Goal: Information Seeking & Learning: Learn about a topic

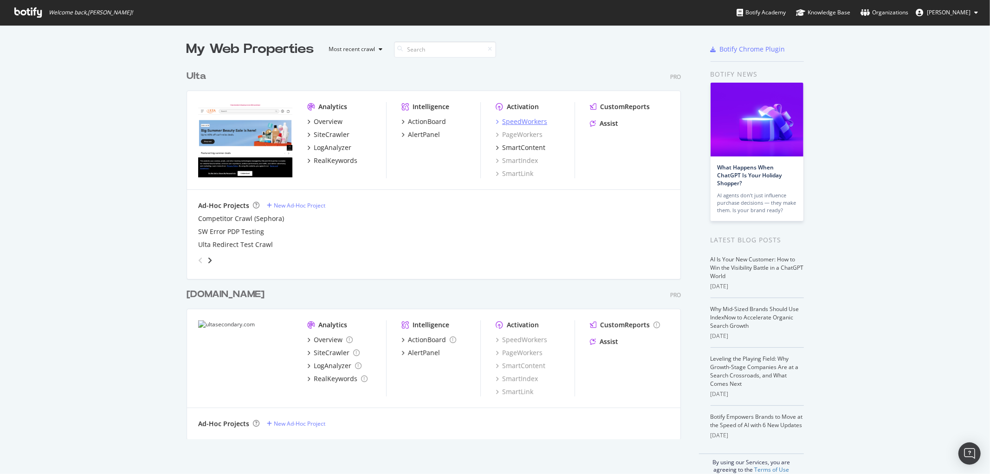
scroll to position [466, 975]
click at [533, 118] on div "SpeedWorkers" at bounding box center [524, 121] width 45 height 9
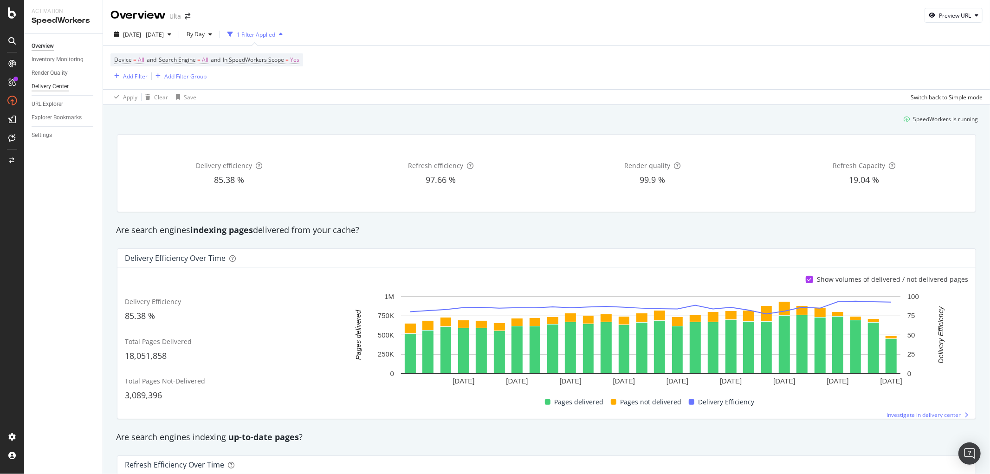
click at [45, 84] on div "Delivery Center" at bounding box center [50, 87] width 37 height 10
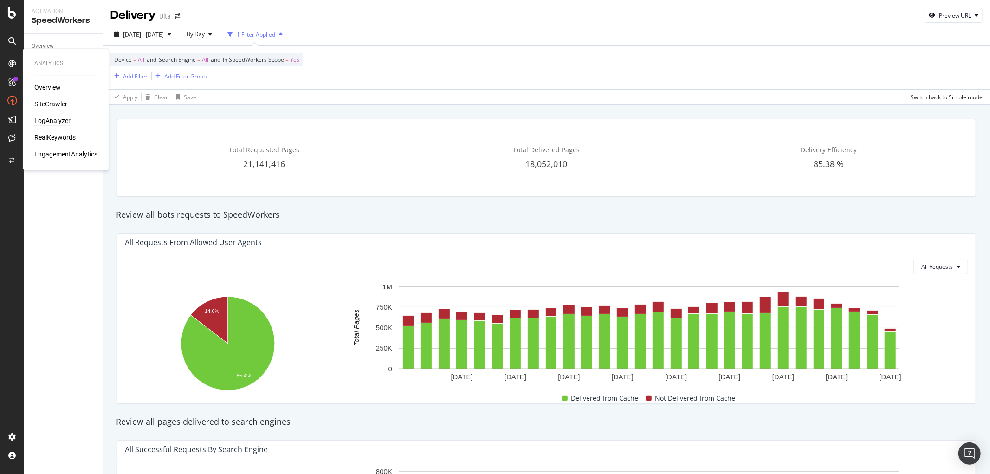
click at [62, 117] on div "LogAnalyzer" at bounding box center [52, 121] width 36 height 9
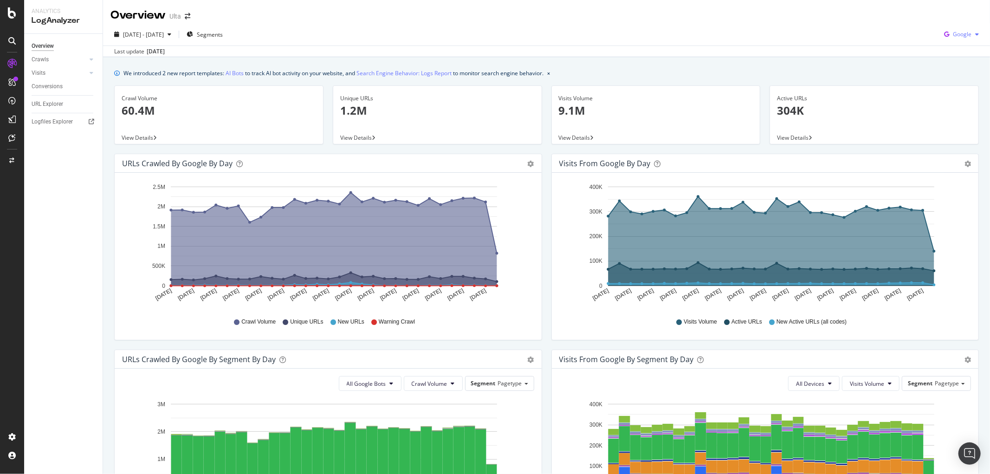
click at [946, 27] on div "Google" at bounding box center [961, 34] width 42 height 14
click at [953, 87] on span "OpenAI" at bounding box center [962, 87] width 34 height 8
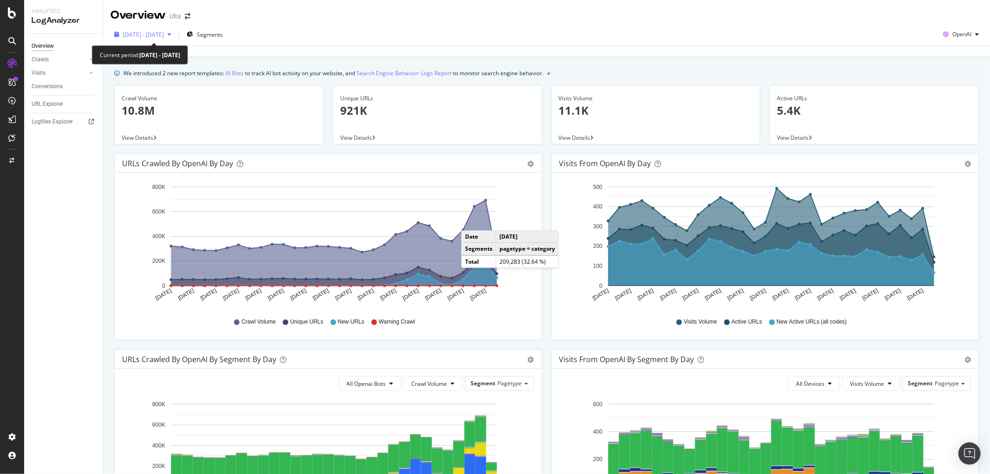
click at [175, 36] on div "button" at bounding box center [169, 35] width 11 height 6
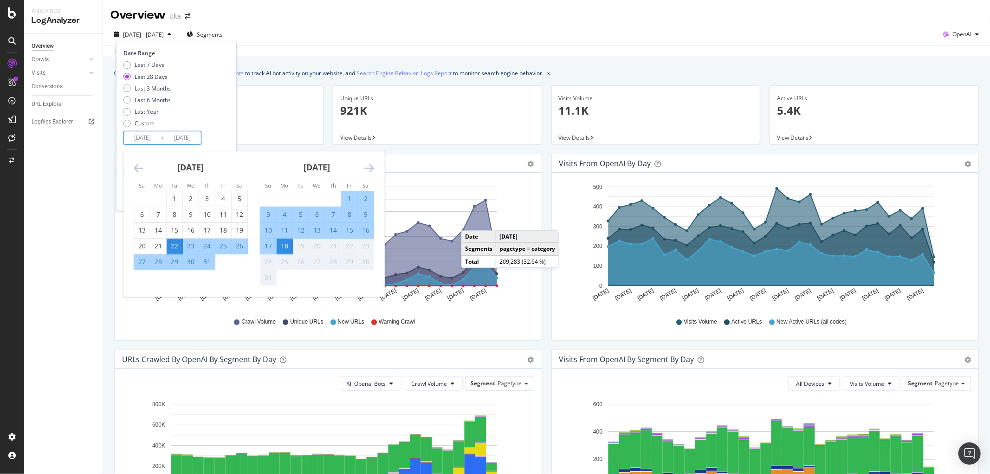
click at [147, 135] on input "[DATE]" at bounding box center [142, 137] width 37 height 13
drag, startPoint x: 147, startPoint y: 136, endPoint x: 170, endPoint y: 135, distance: 23.2
click at [145, 136] on input "[DATE]" at bounding box center [142, 137] width 37 height 13
type input "[DATE]"
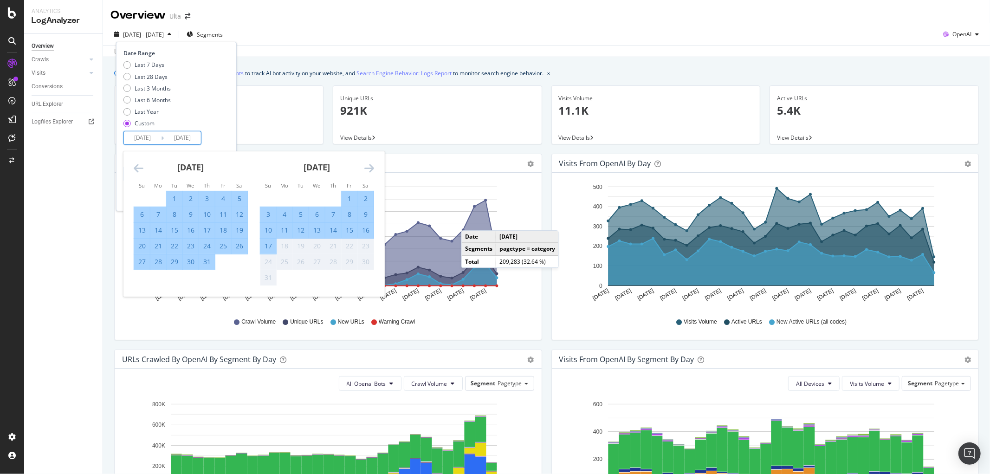
click at [194, 136] on input "[DATE]" at bounding box center [182, 137] width 37 height 13
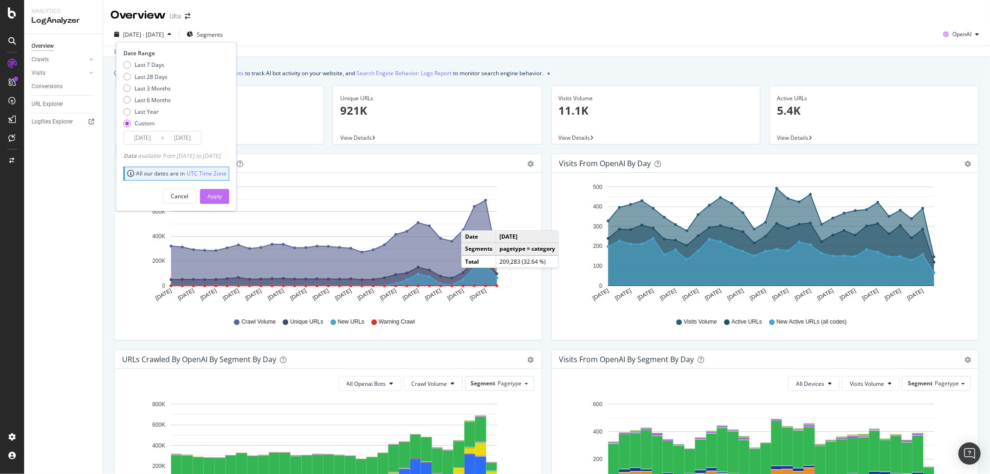
type input "[DATE]"
click at [222, 192] on div "Apply" at bounding box center [214, 196] width 14 height 8
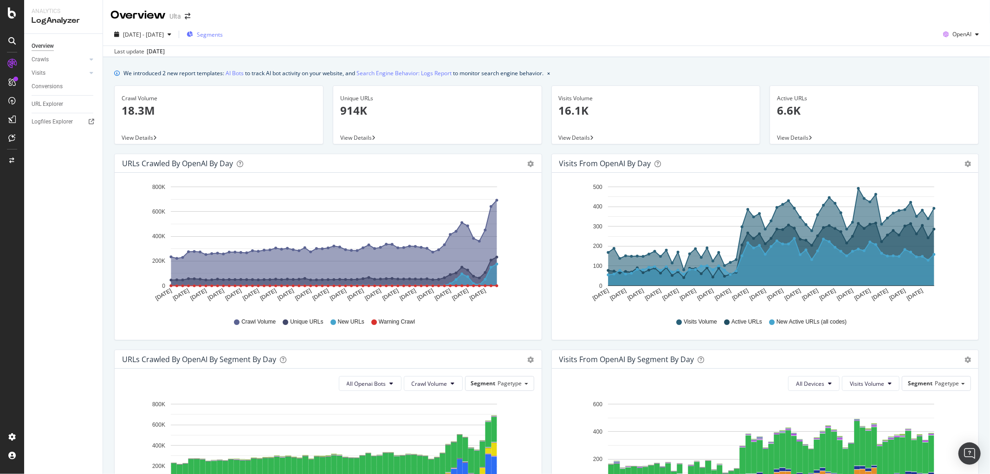
click at [223, 34] on span "Segments" at bounding box center [210, 35] width 26 height 8
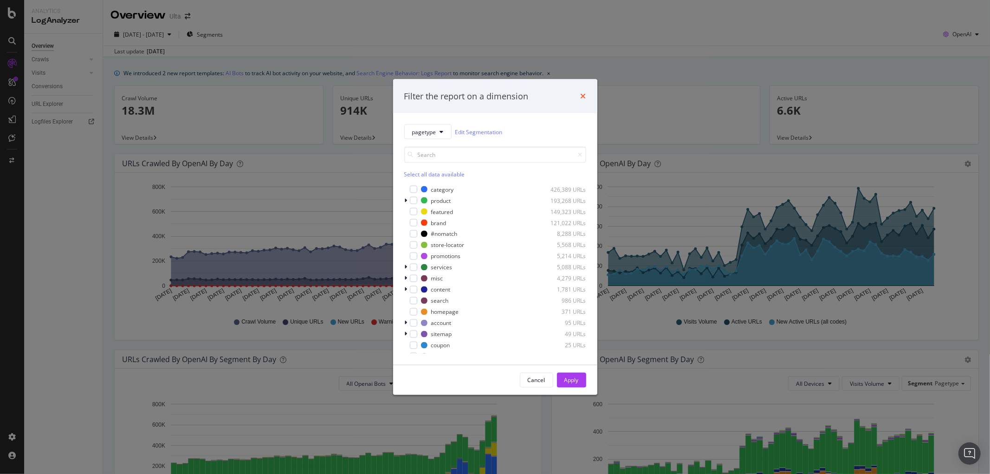
click at [583, 93] on icon "times" at bounding box center [584, 95] width 6 height 7
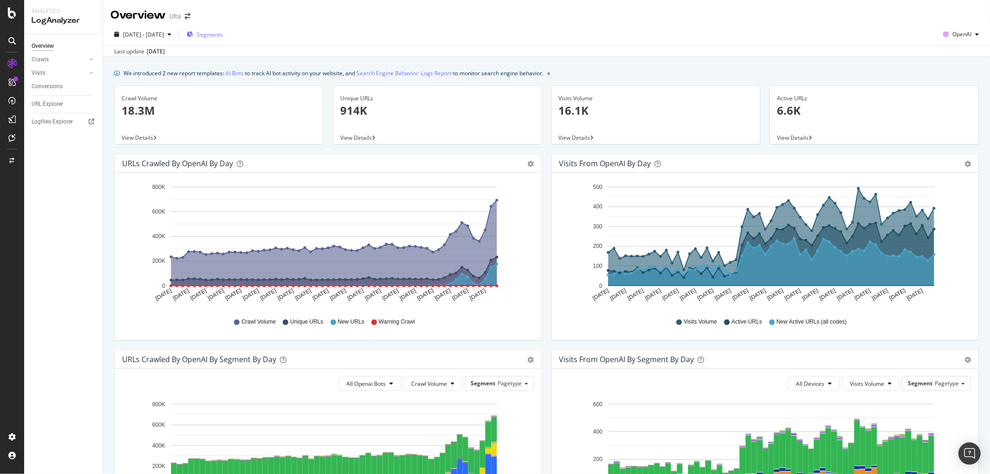
click at [223, 37] on span "Segments" at bounding box center [210, 35] width 26 height 8
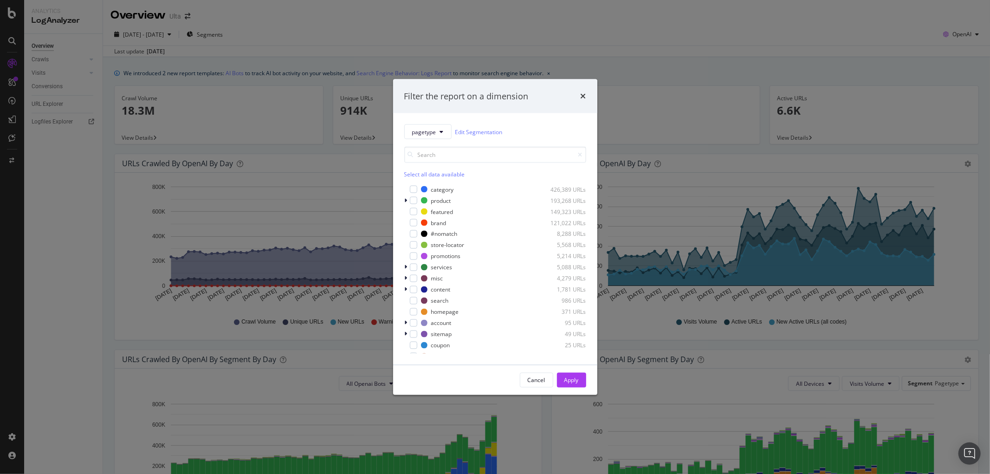
click at [405, 199] on icon "modal" at bounding box center [406, 201] width 3 height 6
click at [416, 233] on div "modal" at bounding box center [418, 233] width 7 height 7
click at [581, 386] on button "Apply" at bounding box center [571, 380] width 29 height 15
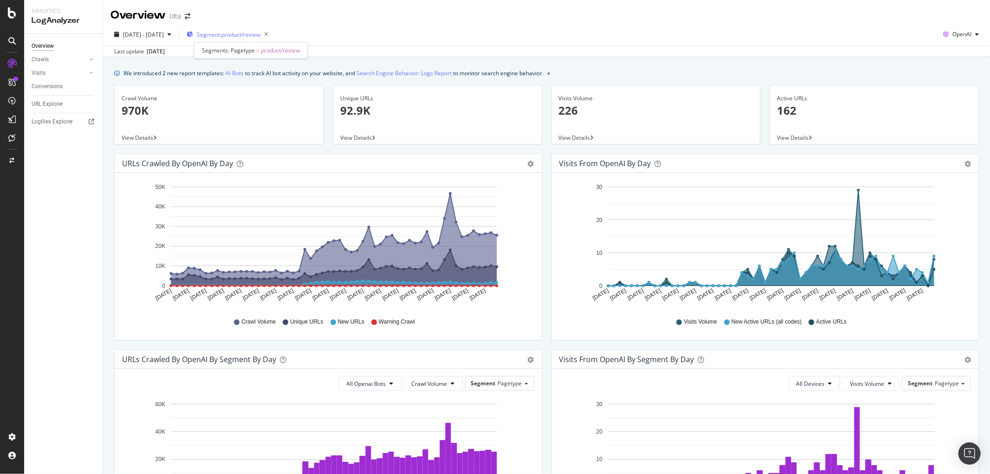
click at [246, 38] on span "Segment: product/review" at bounding box center [229, 35] width 64 height 8
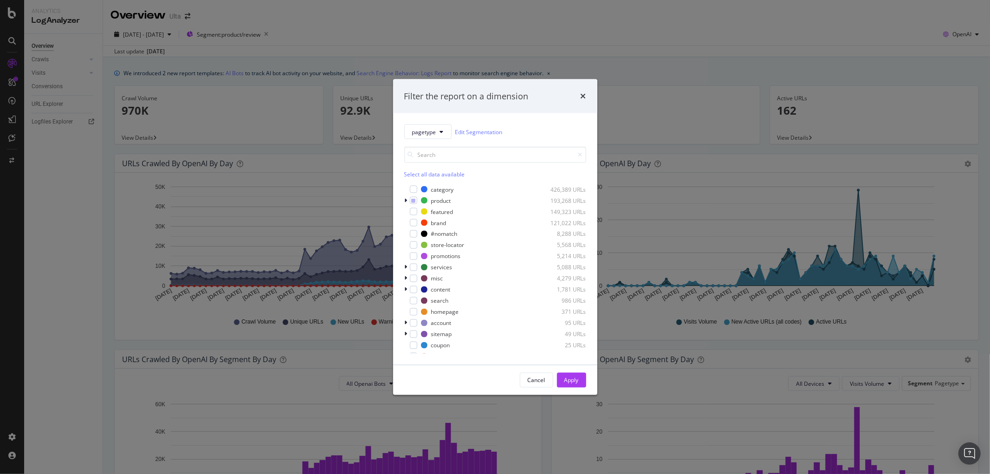
click at [393, 26] on div "Filter the report on a dimension pagetype Edit Segmentation Select all data ava…" at bounding box center [495, 237] width 990 height 474
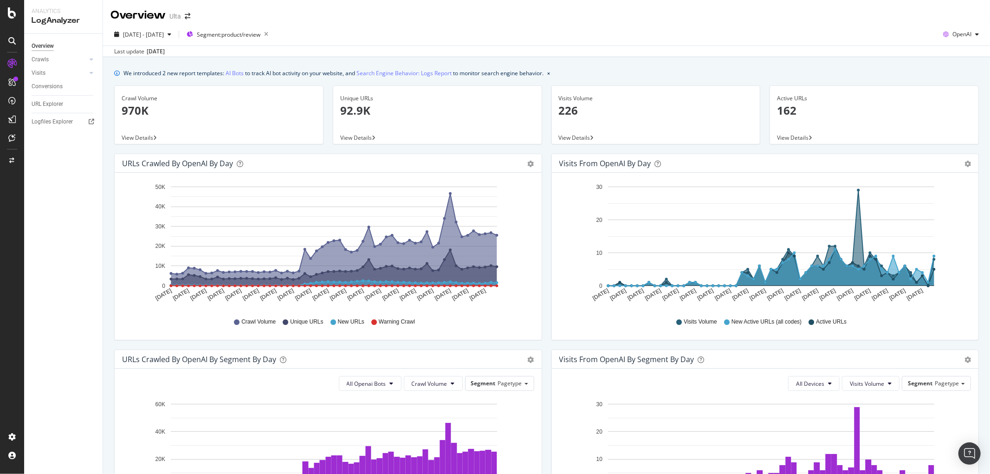
click at [955, 26] on div "[DATE] - [DATE] Segment: product/review OpenAI Last update [DATE]" at bounding box center [546, 40] width 887 height 34
click at [954, 32] on span "OpenAI" at bounding box center [961, 34] width 19 height 8
click at [950, 104] on span "Other AI Bots" at bounding box center [960, 104] width 34 height 8
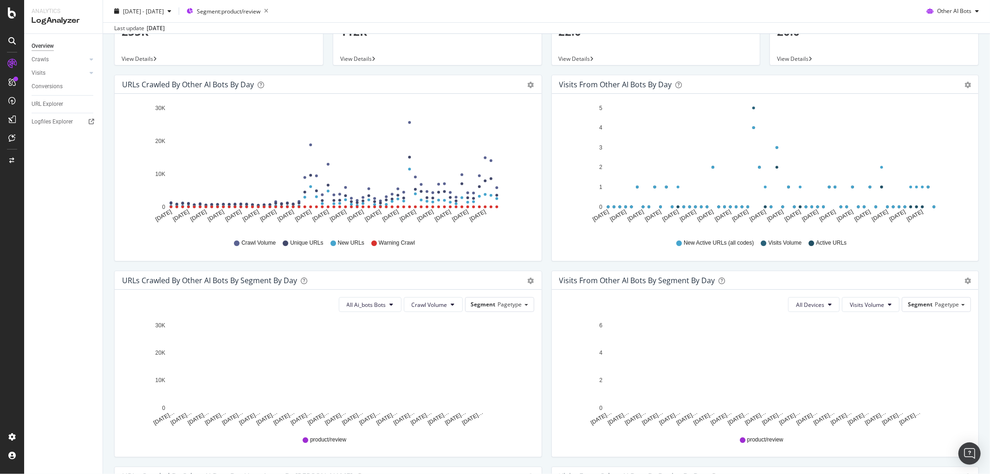
scroll to position [206, 0]
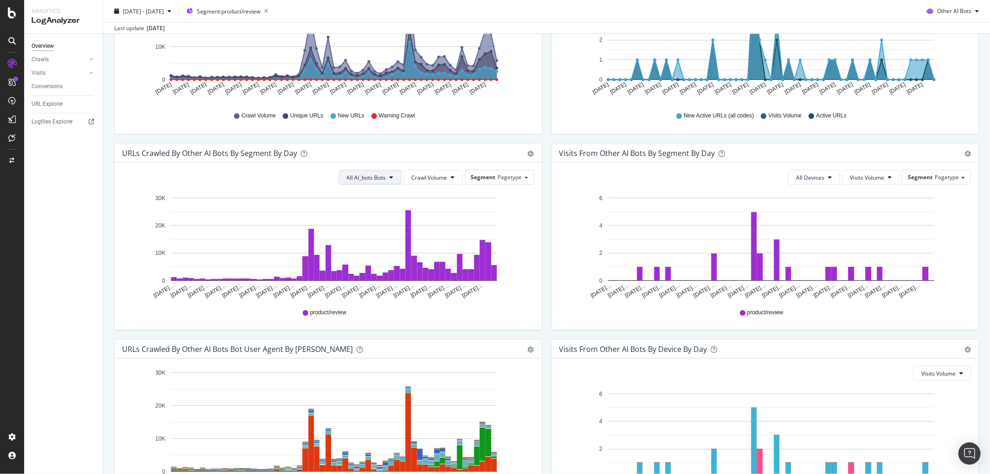
click at [390, 175] on icon at bounding box center [392, 178] width 4 height 6
click at [370, 262] on span "Perplexity-User" at bounding box center [369, 264] width 52 height 8
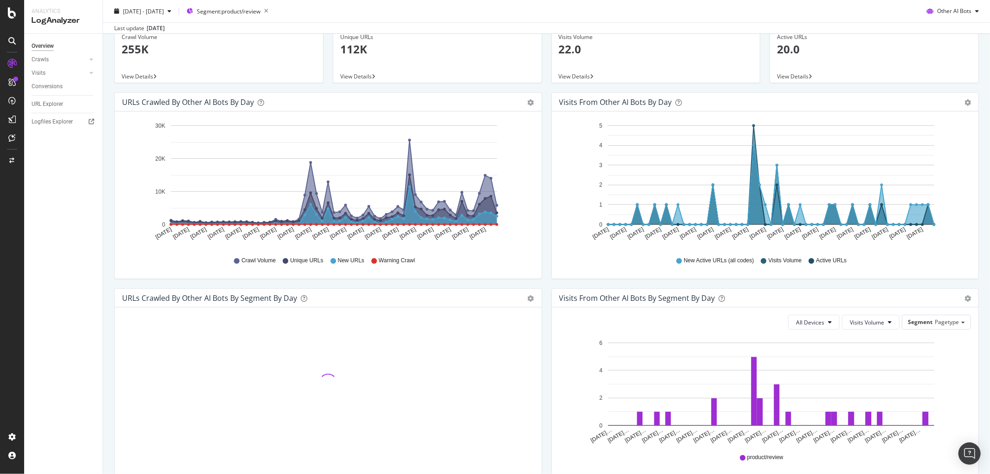
scroll to position [52, 0]
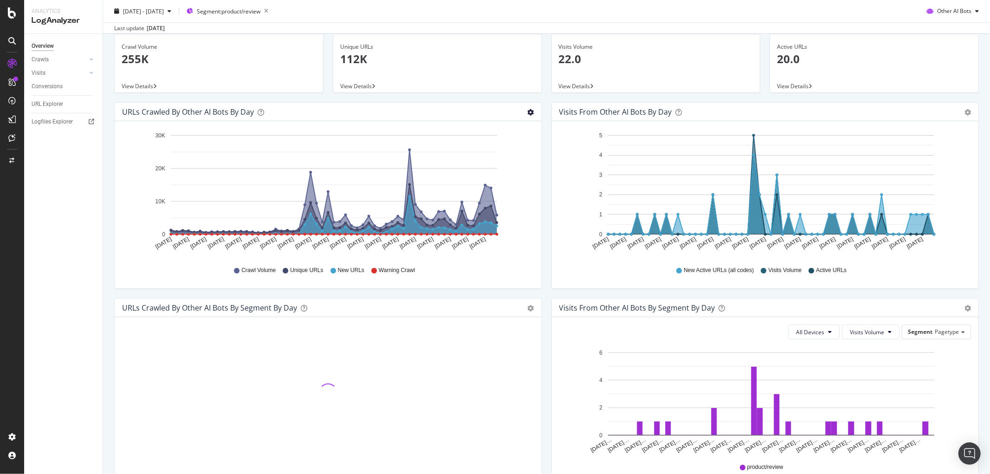
click at [528, 112] on icon "gear" at bounding box center [531, 112] width 6 height 6
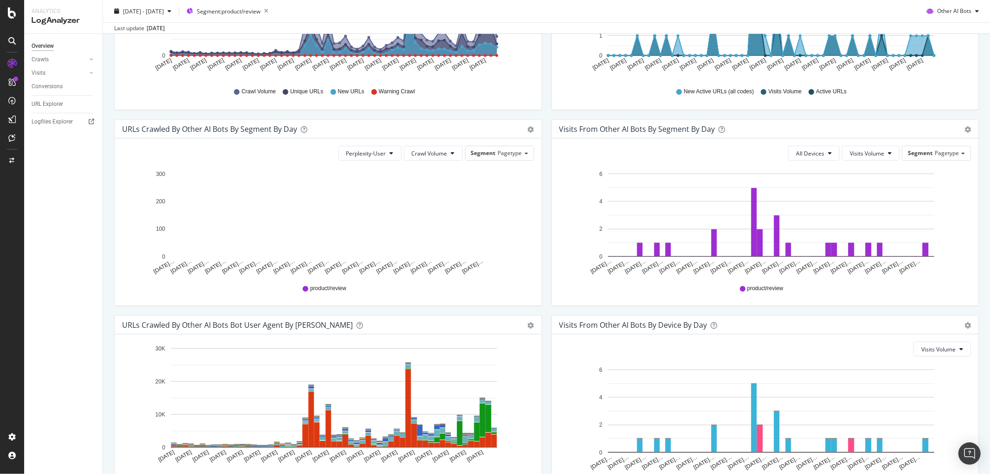
scroll to position [145, 0]
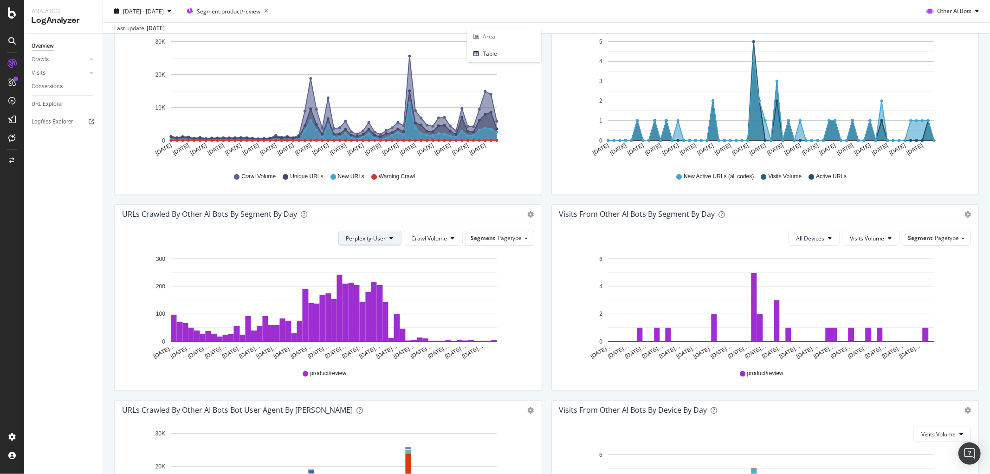
click at [384, 239] on button "Perplexity-User" at bounding box center [369, 238] width 63 height 15
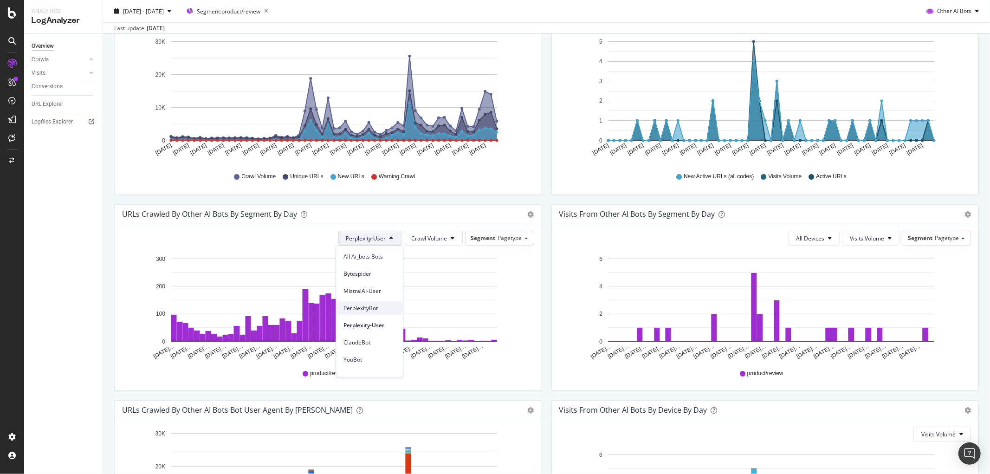
click at [360, 304] on span "PerplexityBot" at bounding box center [369, 308] width 52 height 8
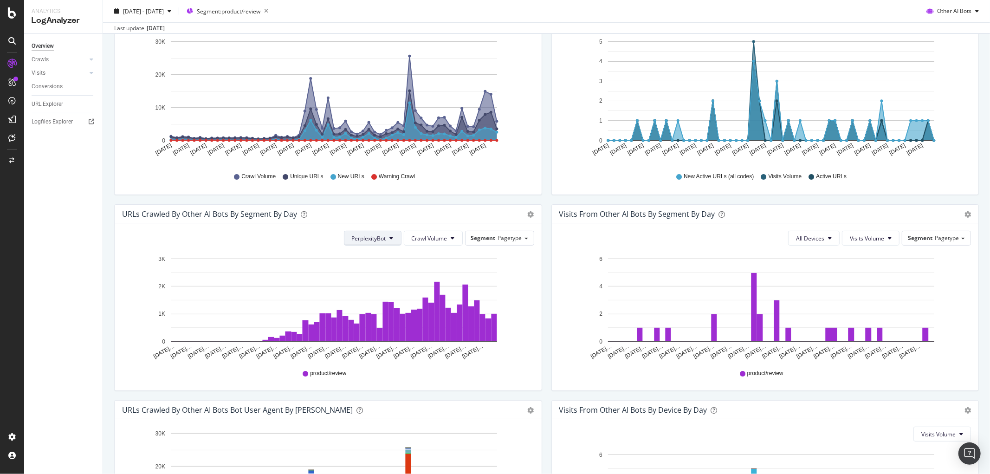
click at [390, 238] on icon at bounding box center [392, 238] width 4 height 6
click at [381, 322] on span "Perplexity-User" at bounding box center [375, 325] width 52 height 8
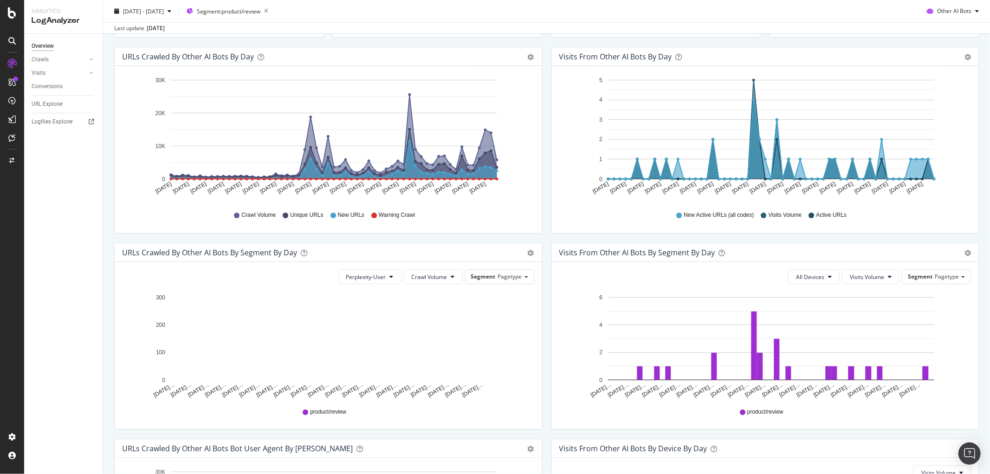
scroll to position [155, 0]
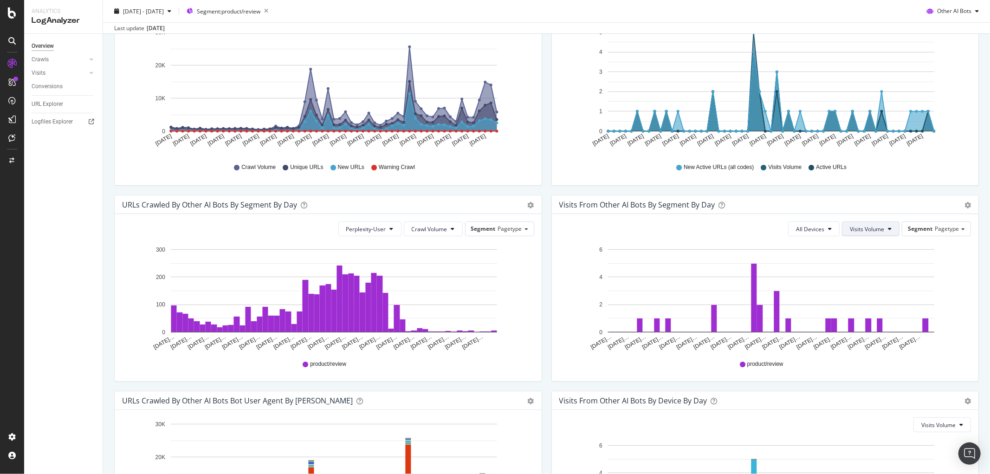
click at [881, 225] on button "Visits Volume" at bounding box center [871, 228] width 58 height 15
click at [814, 233] on span "All Devices" at bounding box center [810, 229] width 28 height 8
click at [386, 231] on button "Perplexity-User" at bounding box center [369, 228] width 63 height 15
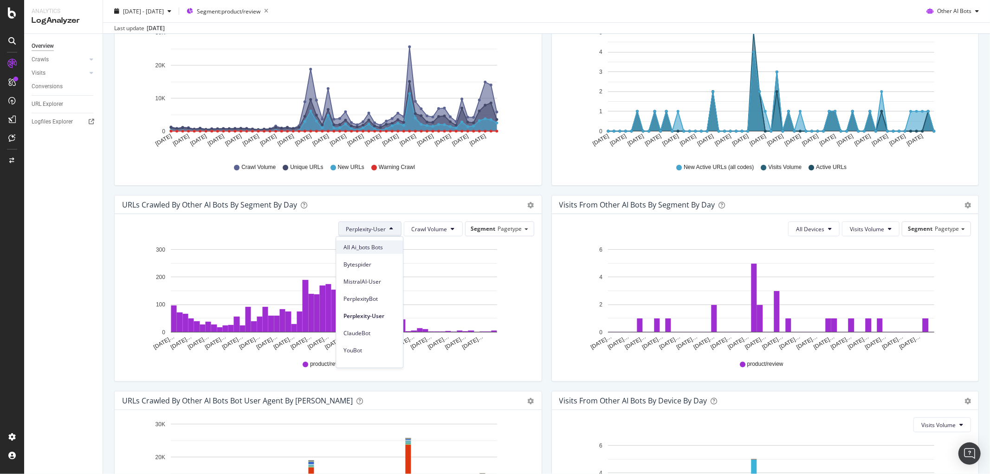
click at [364, 245] on span "All Ai_bots Bots" at bounding box center [369, 247] width 52 height 8
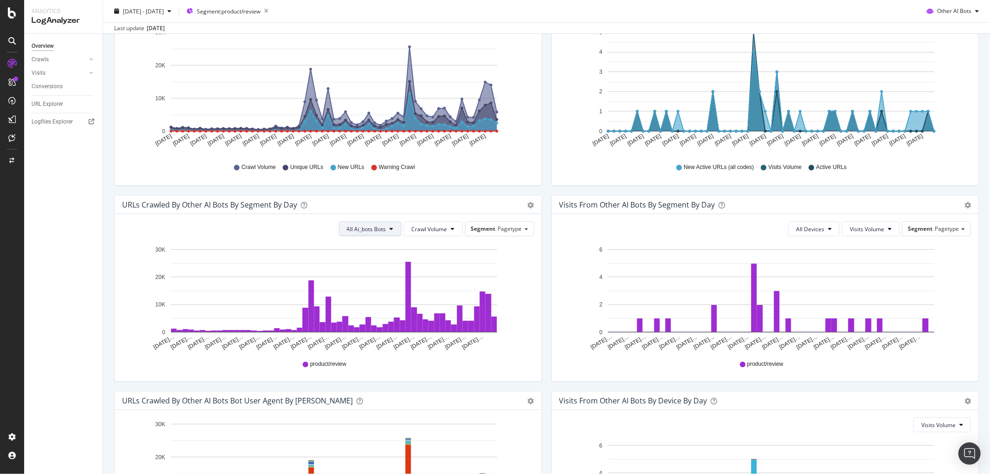
click at [391, 225] on button "All Ai_bots Bots" at bounding box center [370, 228] width 63 height 15
click at [366, 314] on span "Perplexity-User" at bounding box center [369, 315] width 52 height 8
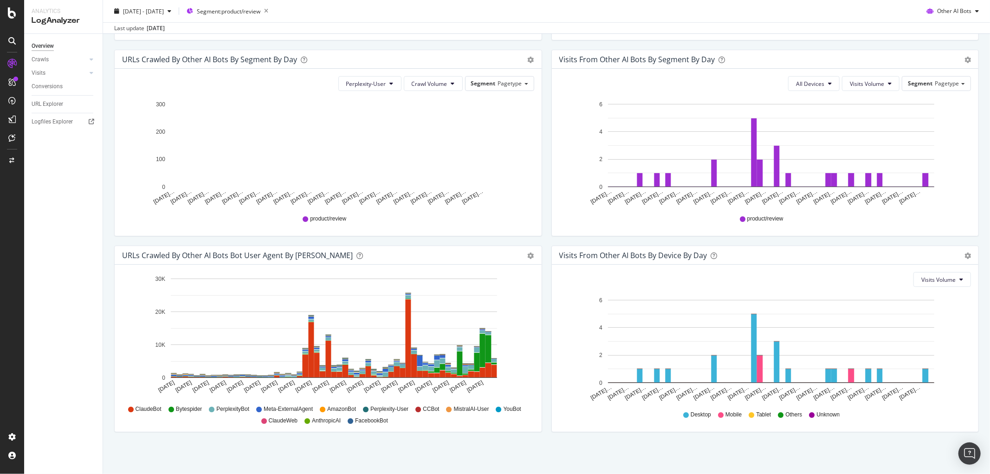
scroll to position [197, 0]
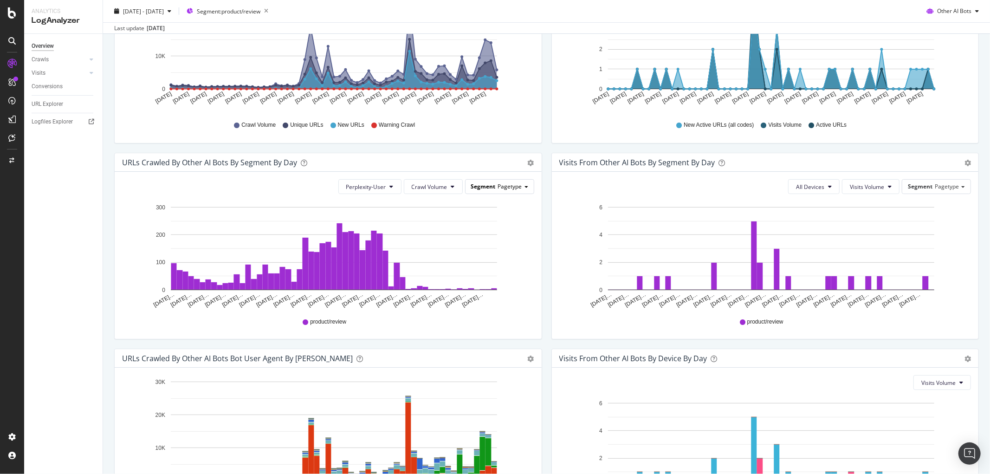
click at [523, 181] on div "Segment Pagetype" at bounding box center [500, 186] width 68 height 13
click at [552, 200] on div "All Devices Visits Volume Segment Pagetype Hold CTRL while clicking to filter t…" at bounding box center [765, 255] width 427 height 167
click at [453, 188] on button "Crawl Volume" at bounding box center [433, 186] width 59 height 15
drag, startPoint x: 545, startPoint y: 213, endPoint x: 520, endPoint y: 223, distance: 27.5
click at [547, 214] on div "Visits from Other AI Bots By Segment By Day Timeline (by Value) Table All Devic…" at bounding box center [765, 251] width 437 height 196
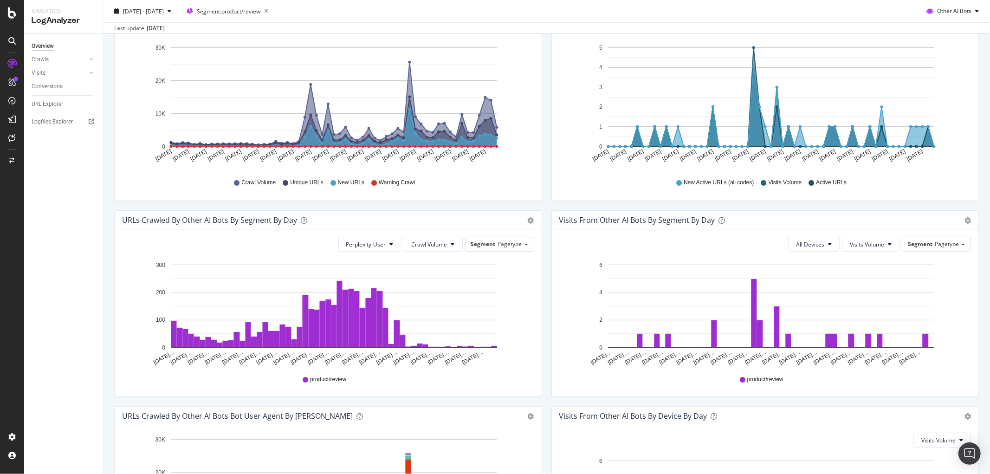
scroll to position [155, 0]
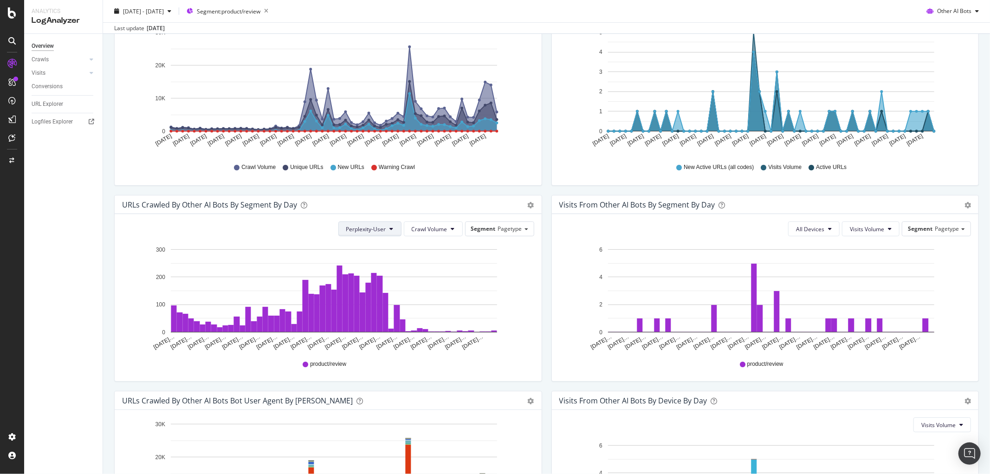
click at [378, 226] on span "Perplexity-User" at bounding box center [366, 229] width 40 height 8
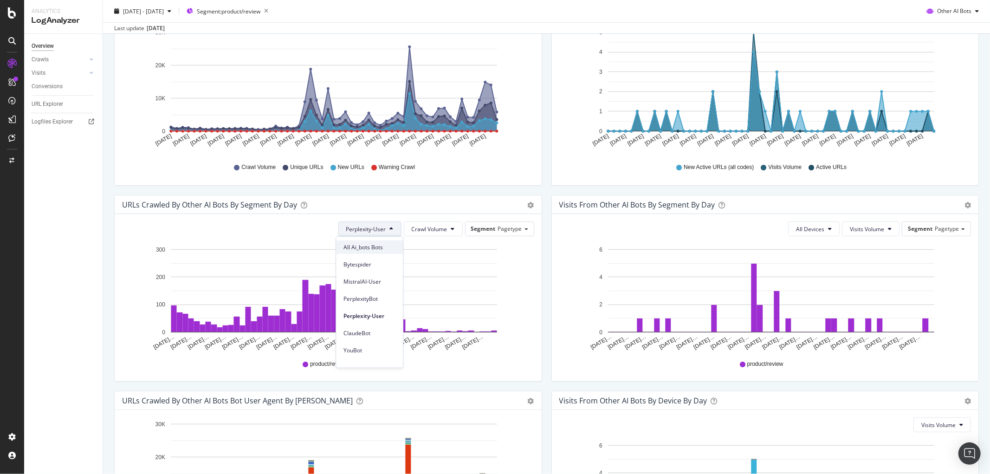
click at [364, 246] on span "All Ai_bots Bots" at bounding box center [369, 247] width 52 height 8
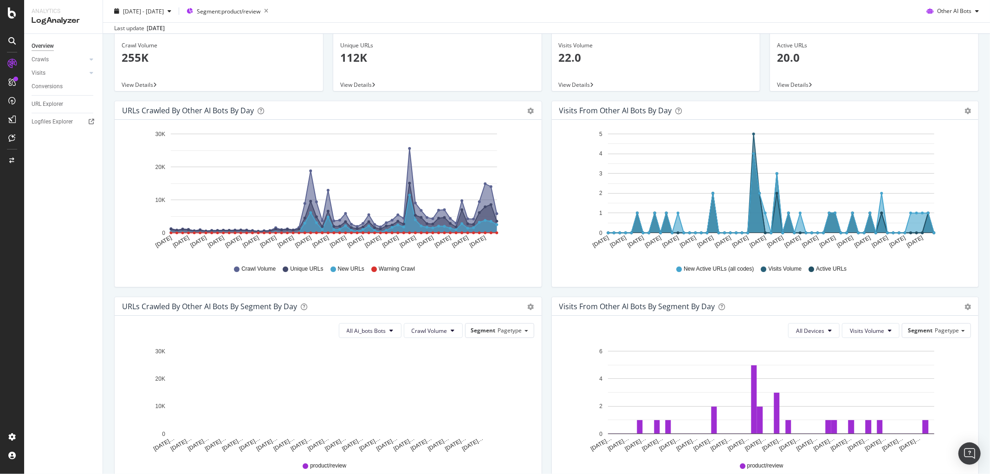
scroll to position [52, 0]
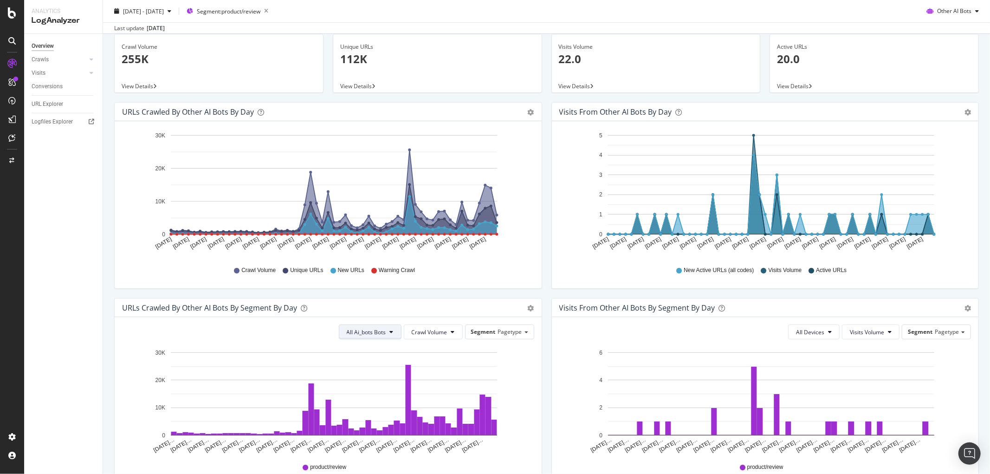
click at [375, 332] on span "All Ai_bots Bots" at bounding box center [366, 332] width 39 height 8
click at [370, 420] on span "Perplexity-User" at bounding box center [369, 419] width 52 height 8
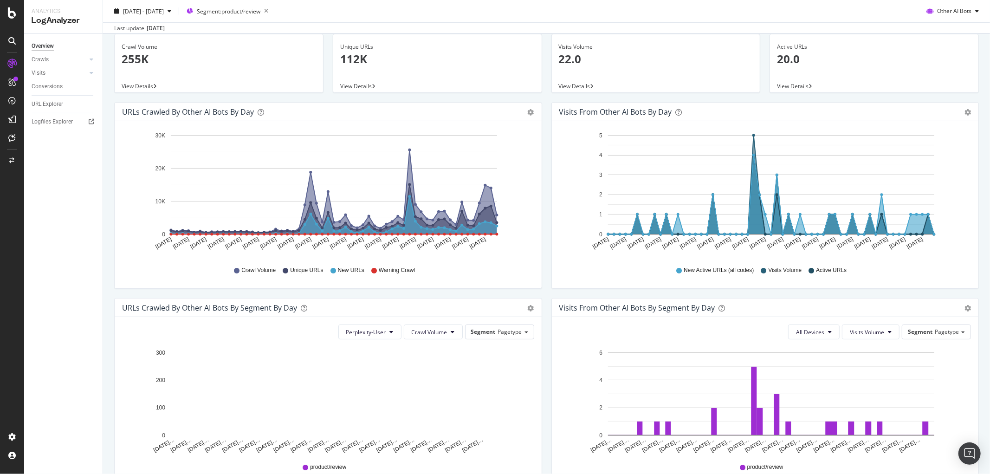
scroll to position [0, 0]
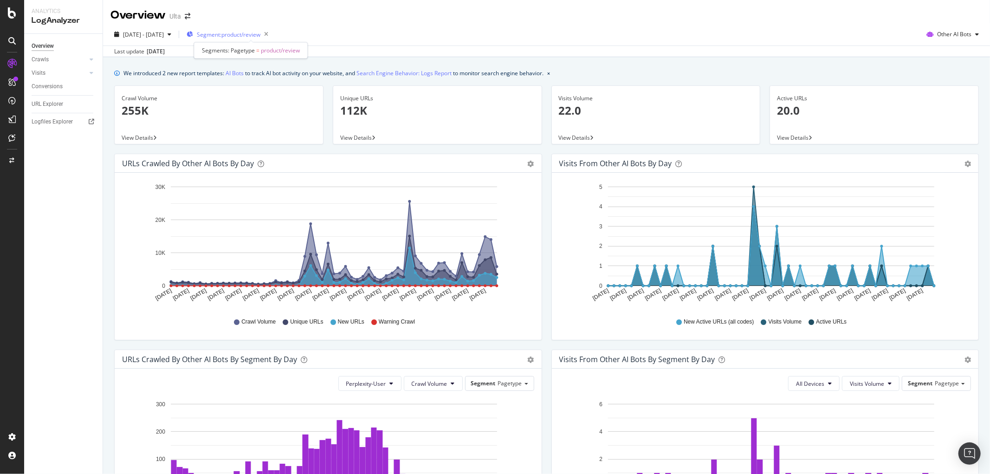
click at [248, 31] on span "Segment: product/review" at bounding box center [229, 35] width 64 height 8
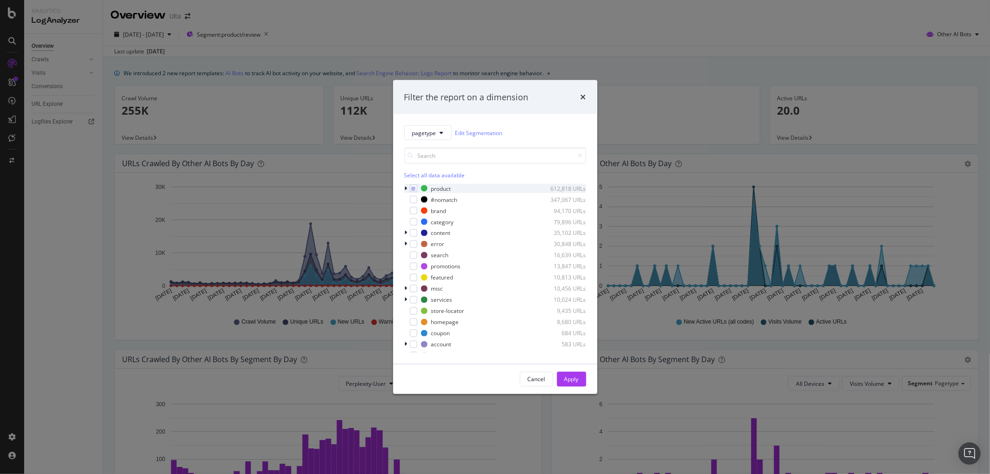
click at [405, 186] on icon "modal" at bounding box center [406, 189] width 3 height 6
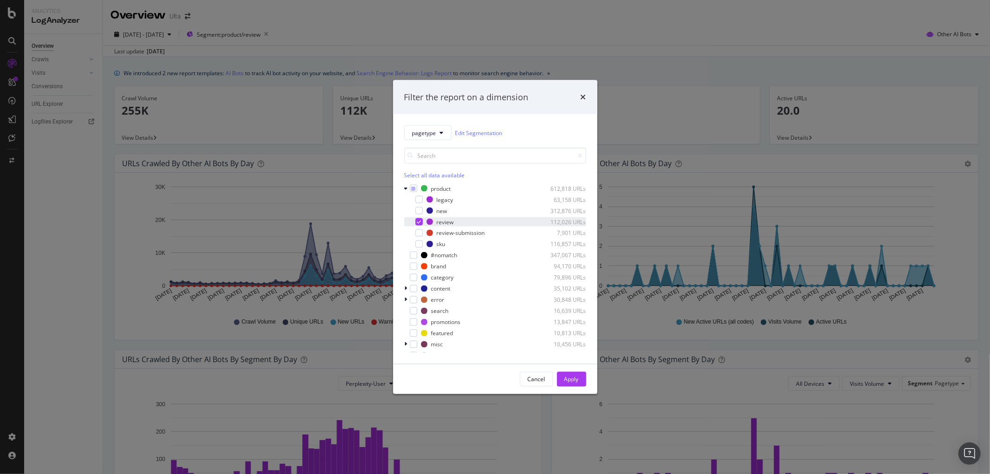
click at [416, 219] on div "modal" at bounding box center [418, 221] width 7 height 7
click at [419, 245] on div "modal" at bounding box center [418, 243] width 7 height 7
click at [570, 380] on div "Apply" at bounding box center [571, 379] width 14 height 8
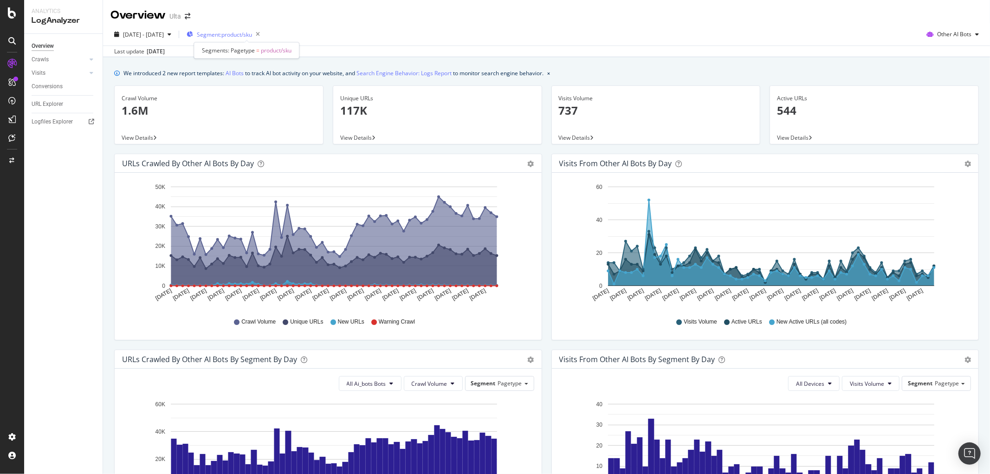
click at [252, 35] on span "Segment: product/sku" at bounding box center [224, 35] width 55 height 8
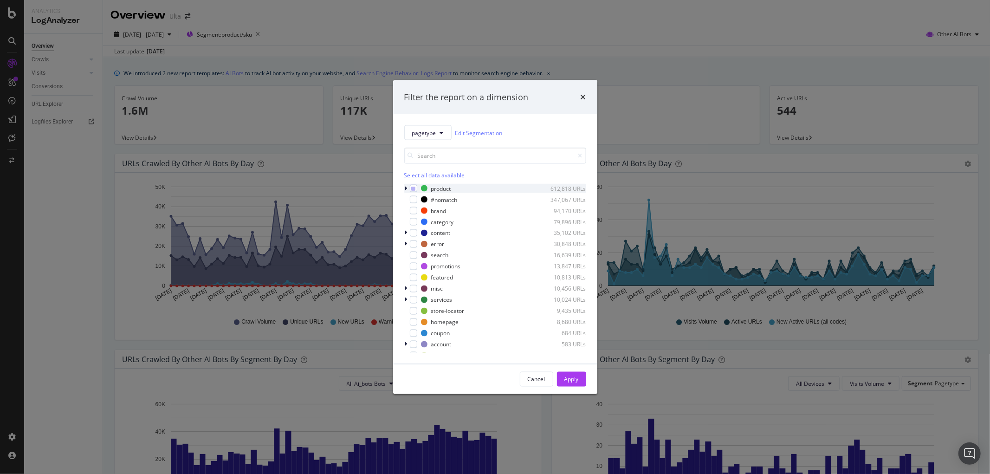
click at [405, 188] on icon "modal" at bounding box center [406, 189] width 3 height 6
click at [535, 375] on div "Cancel" at bounding box center [537, 379] width 18 height 8
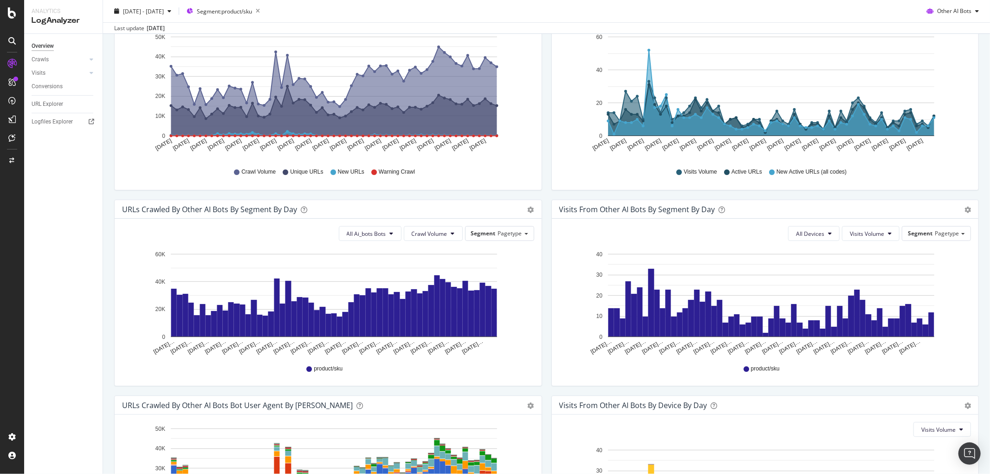
scroll to position [155, 0]
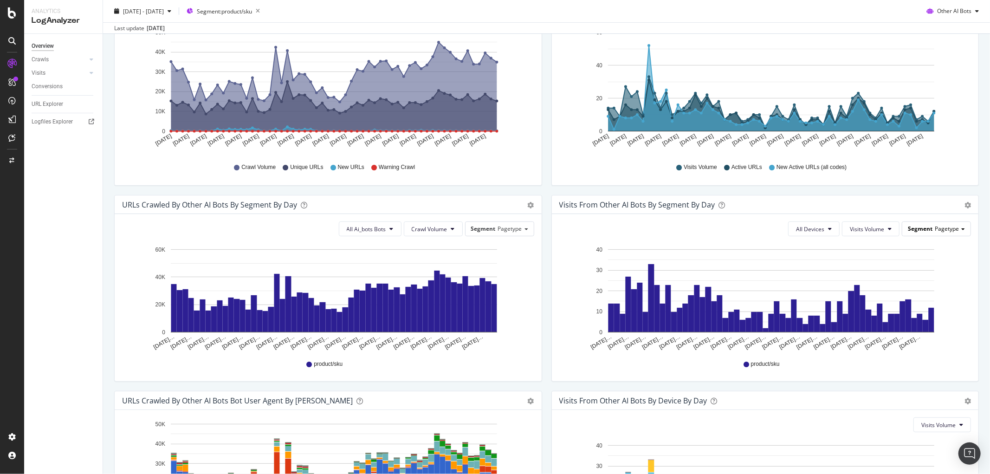
click at [957, 230] on div "Segment Pagetype" at bounding box center [936, 228] width 68 height 13
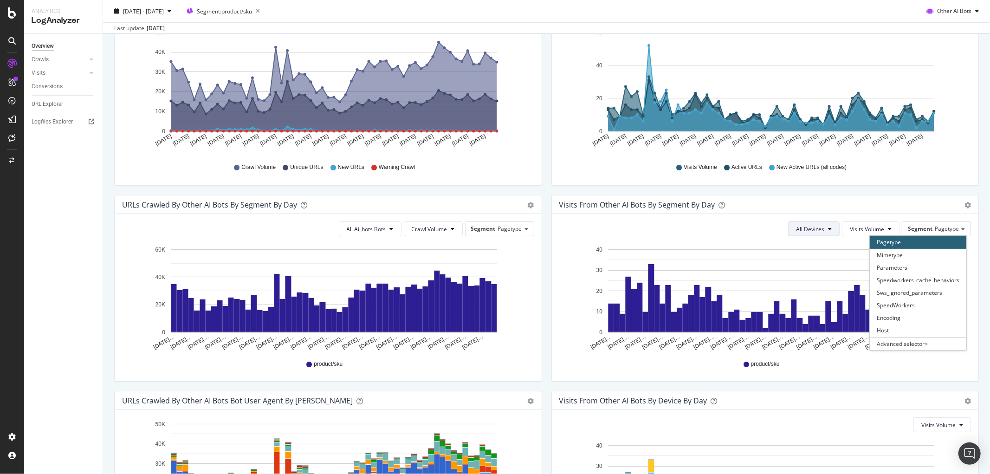
click at [819, 230] on button "All Devices" at bounding box center [814, 228] width 52 height 15
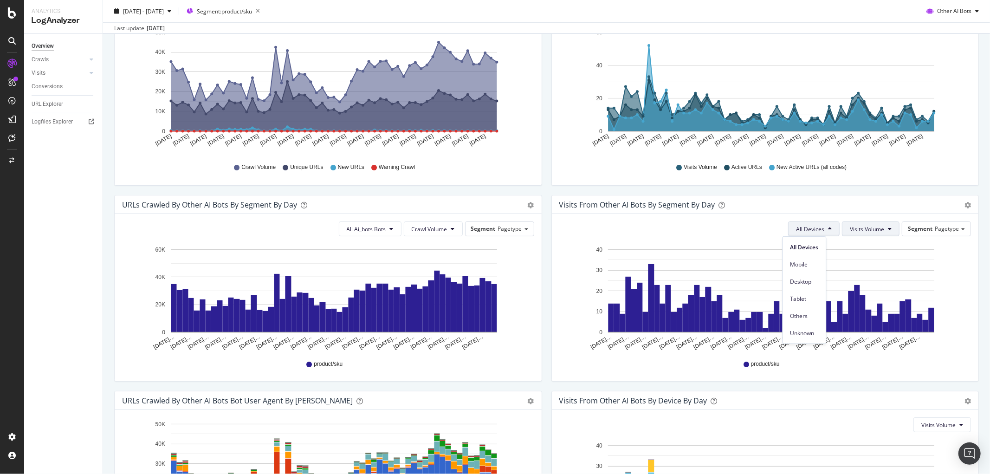
click at [878, 224] on button "Visits Volume" at bounding box center [871, 228] width 58 height 15
click at [968, 280] on div "All Devices Visits Volume Segment Pagetype Hold CTRL while clicking to filter t…" at bounding box center [765, 297] width 427 height 167
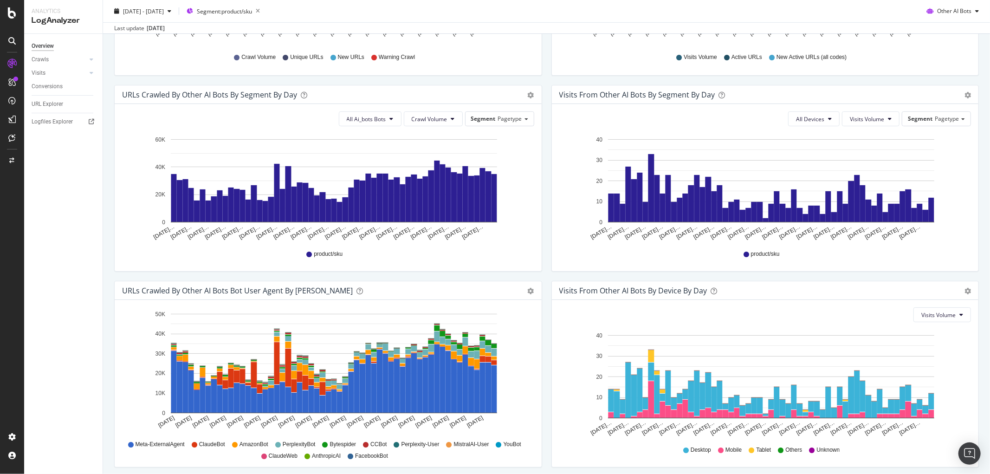
scroll to position [248, 0]
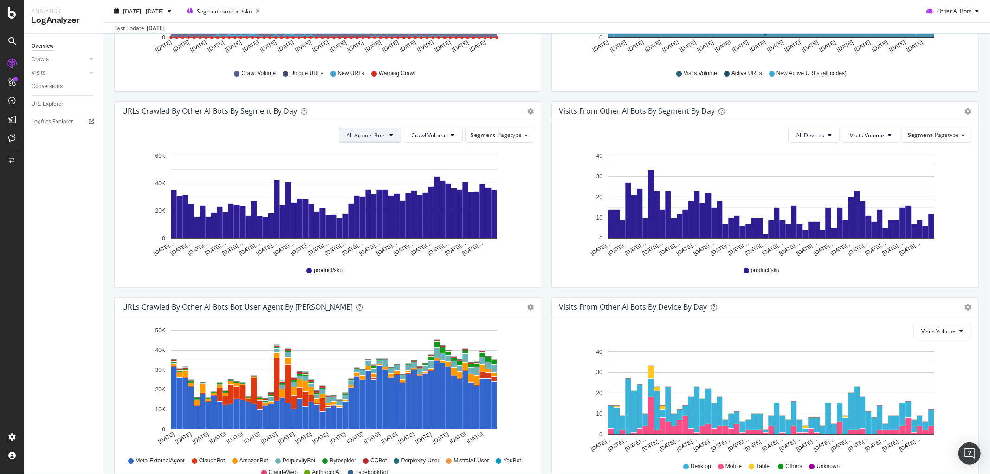
click at [390, 134] on icon at bounding box center [392, 135] width 4 height 6
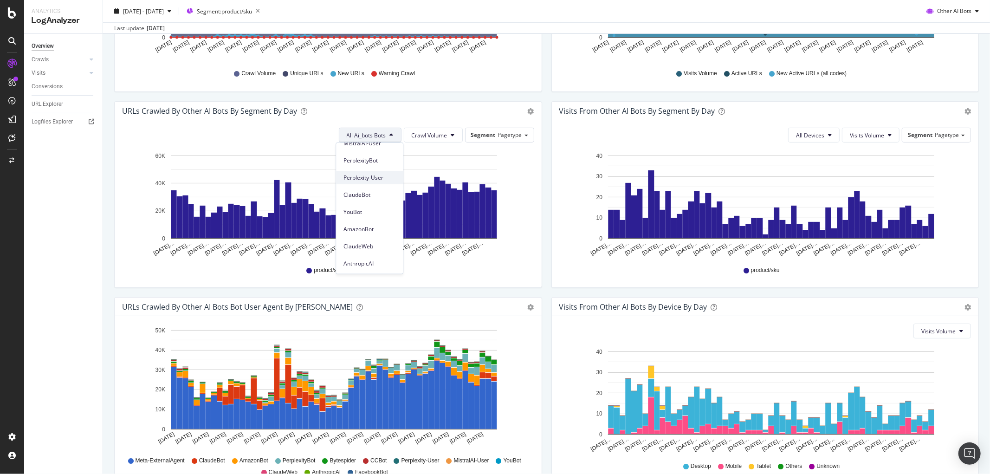
click at [372, 174] on span "Perplexity-User" at bounding box center [369, 177] width 52 height 8
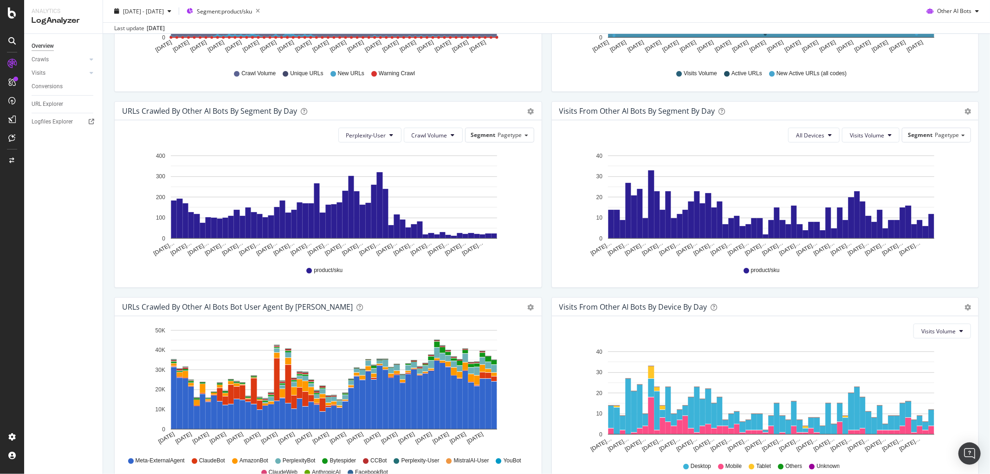
click at [104, 349] on div "We introduced 2 new report templates: AI Bots to track AI bot activity on your …" at bounding box center [546, 167] width 887 height 717
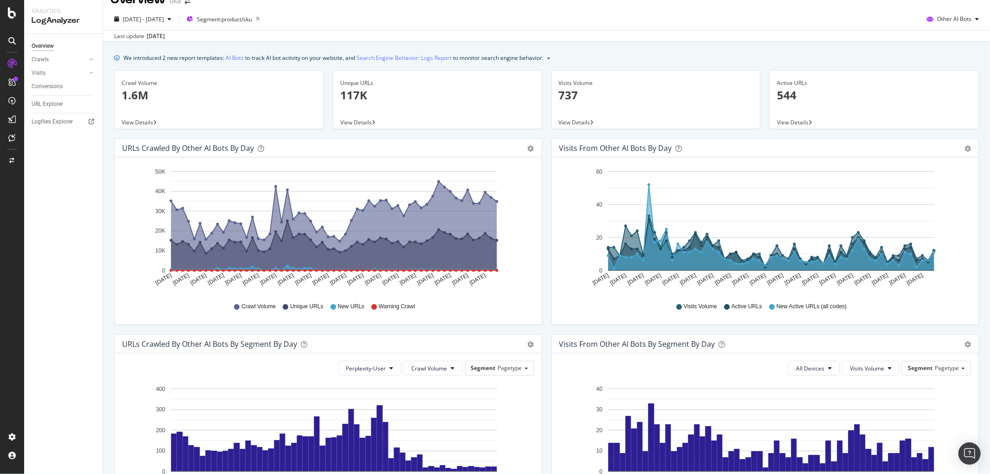
scroll to position [0, 0]
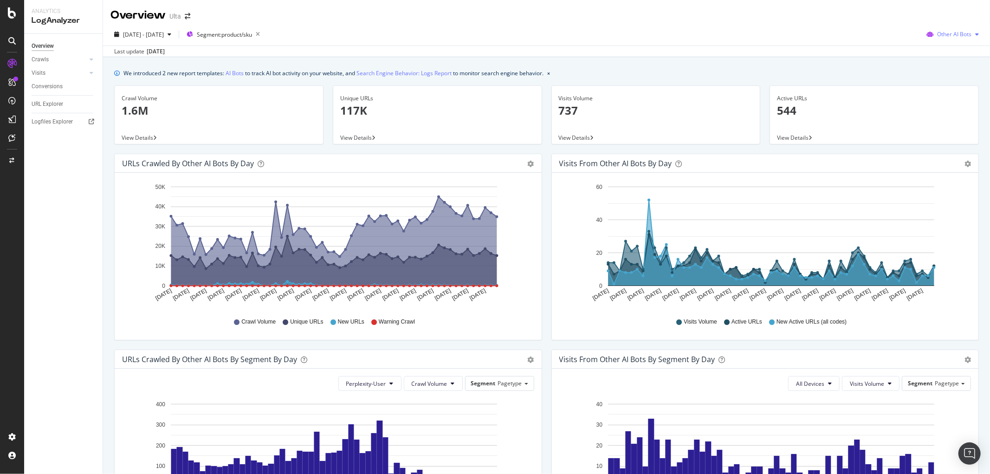
click at [940, 33] on span "Other AI Bots" at bounding box center [954, 34] width 34 height 8
click at [977, 130] on div "We introduced 2 new report templates: AI Bots to track AI bot activity on your …" at bounding box center [546, 415] width 887 height 717
click at [157, 32] on span "[DATE] - [DATE]" at bounding box center [143, 35] width 41 height 8
click at [505, 33] on div "[DATE] - [DATE] Segment: product/sku Other AI Bots" at bounding box center [546, 36] width 887 height 19
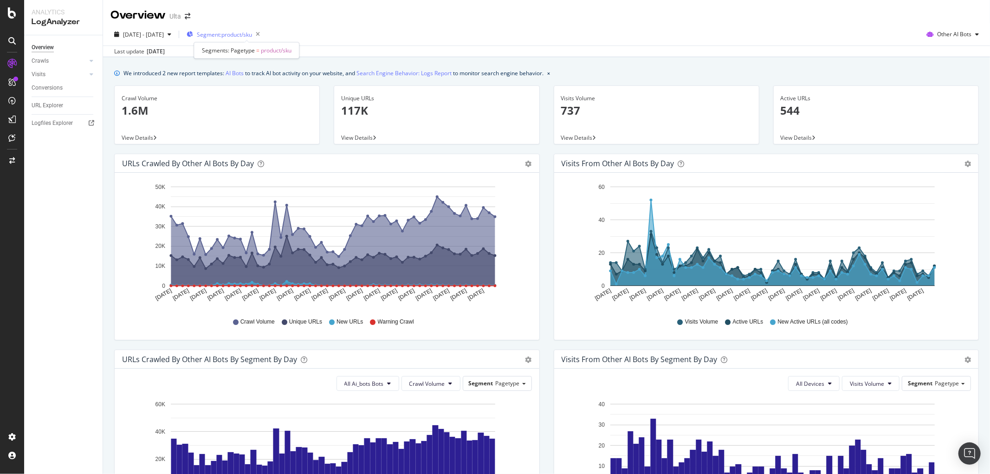
click at [250, 33] on span "Segment: product/sku" at bounding box center [224, 35] width 55 height 8
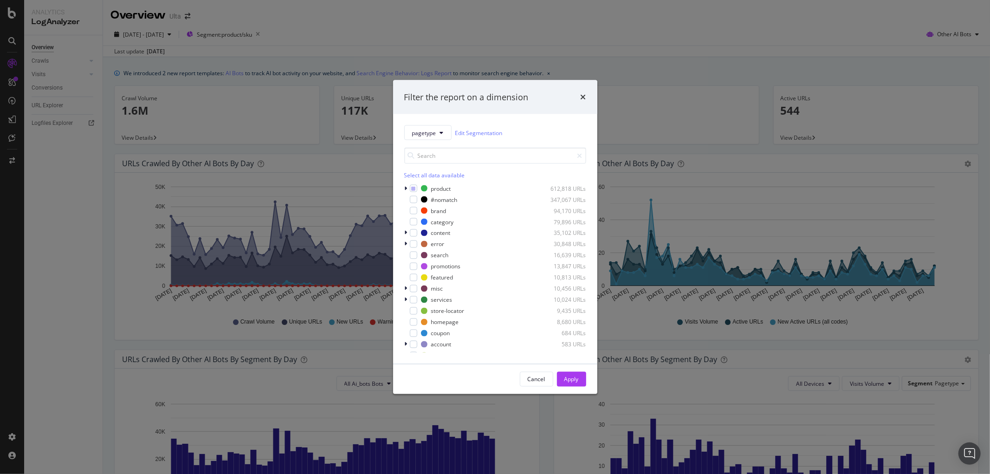
click at [463, 15] on div "Filter the report on a dimension pagetype Edit Segmentation Select all data ava…" at bounding box center [495, 237] width 990 height 474
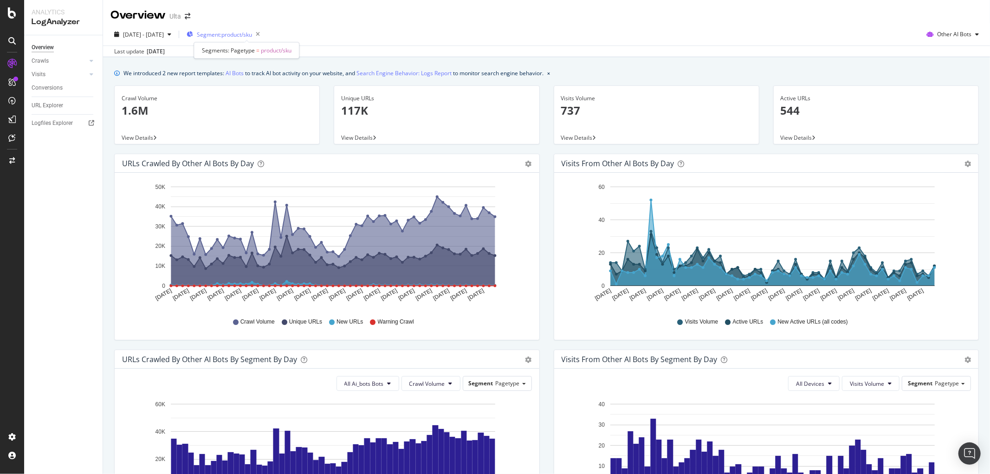
click at [252, 32] on span "Segment: product/sku" at bounding box center [224, 35] width 55 height 8
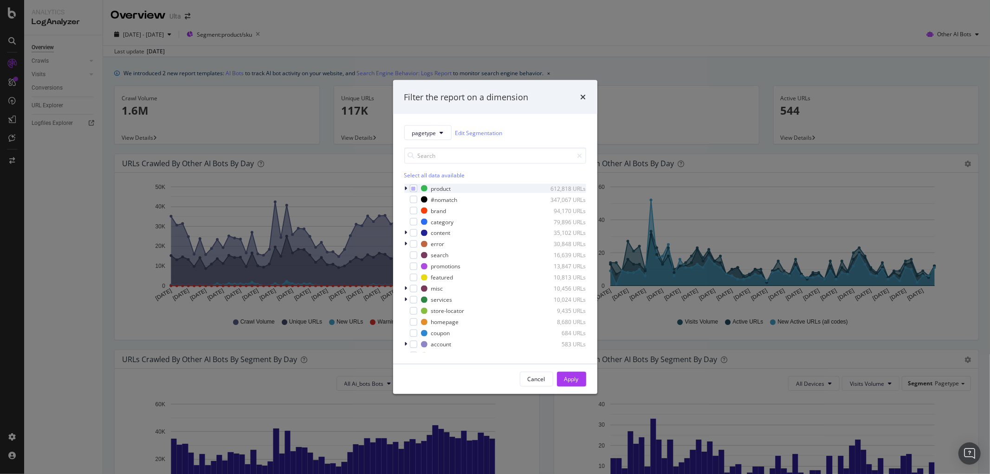
click at [405, 188] on icon "modal" at bounding box center [406, 189] width 3 height 6
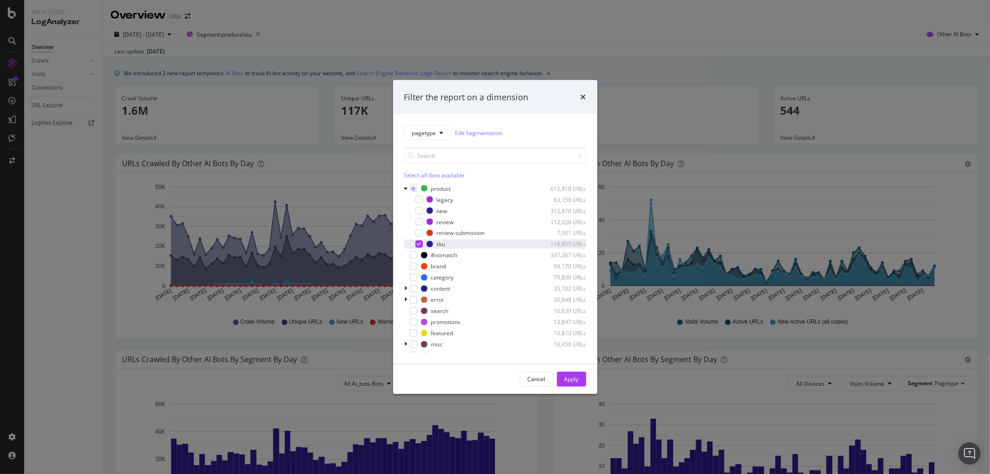
click at [416, 244] on div "modal" at bounding box center [418, 243] width 7 height 7
click at [421, 222] on div "modal" at bounding box center [418, 221] width 7 height 7
click at [570, 384] on div "Apply" at bounding box center [571, 379] width 14 height 14
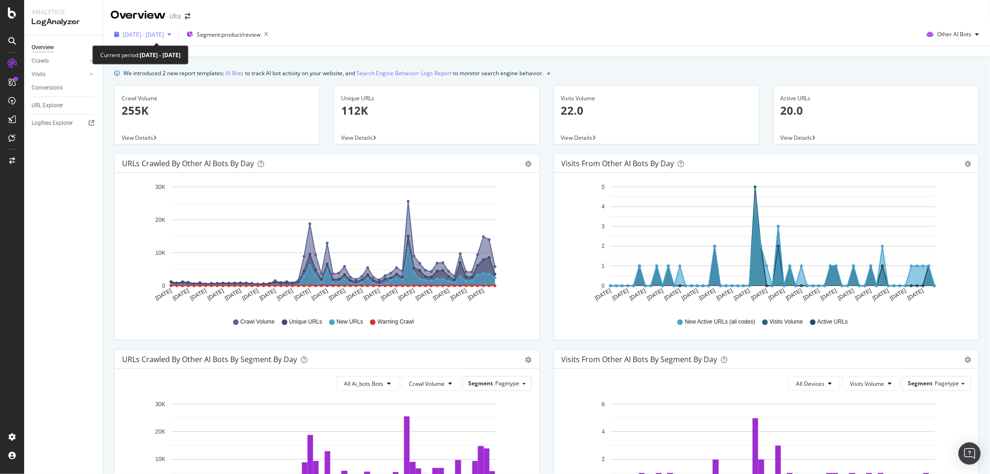
click at [164, 31] on span "[DATE] - [DATE]" at bounding box center [143, 35] width 41 height 8
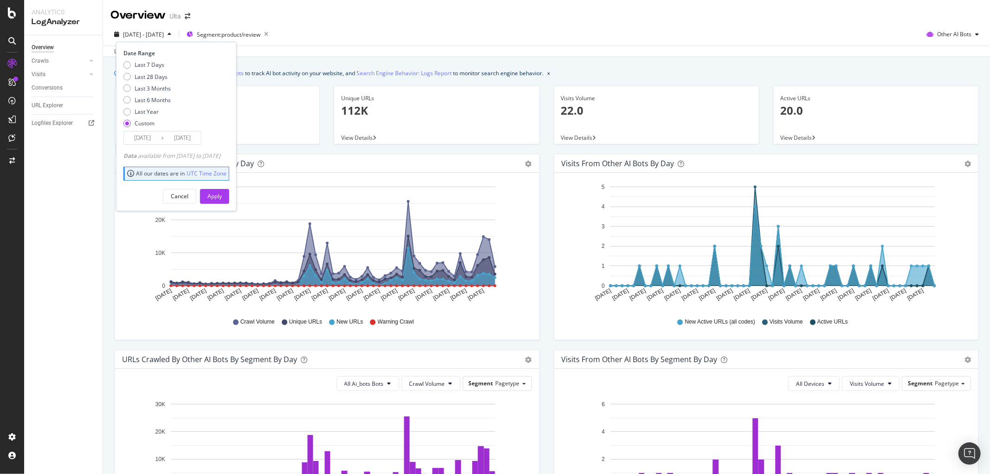
click at [146, 136] on input "[DATE]" at bounding box center [142, 137] width 37 height 13
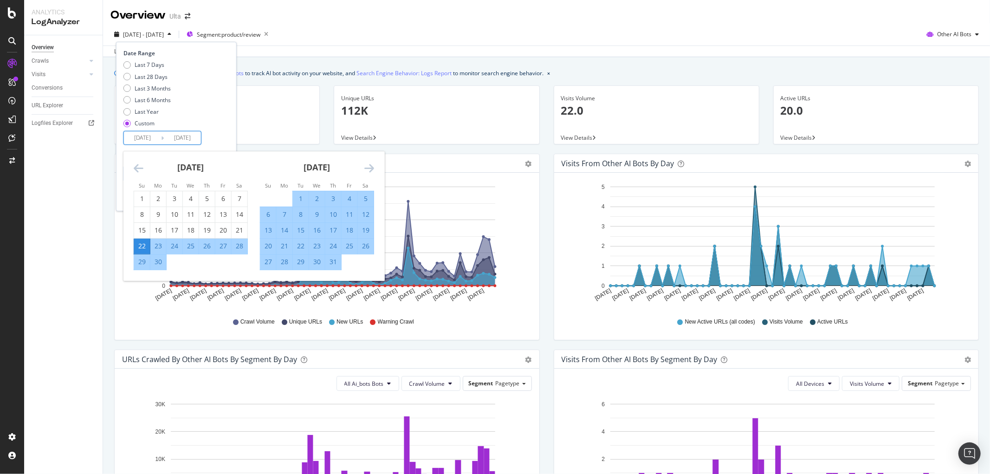
drag, startPoint x: 147, startPoint y: 135, endPoint x: 158, endPoint y: 135, distance: 11.1
click at [158, 135] on input "[DATE]" at bounding box center [142, 137] width 37 height 13
type input "2025/07/01"
drag, startPoint x: 186, startPoint y: 136, endPoint x: 230, endPoint y: 146, distance: 45.6
click at [230, 146] on div "Date Range Last 7 Days Last 28 Days Last 3 Months Last 6 Months Last Year Custo…" at bounding box center [176, 126] width 121 height 169
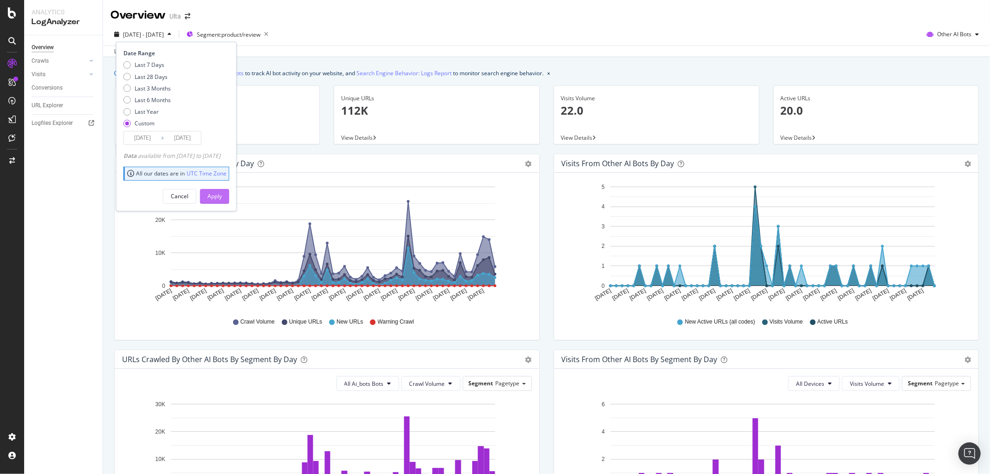
type input "2025/07/31"
click at [222, 192] on div "Apply" at bounding box center [214, 196] width 14 height 8
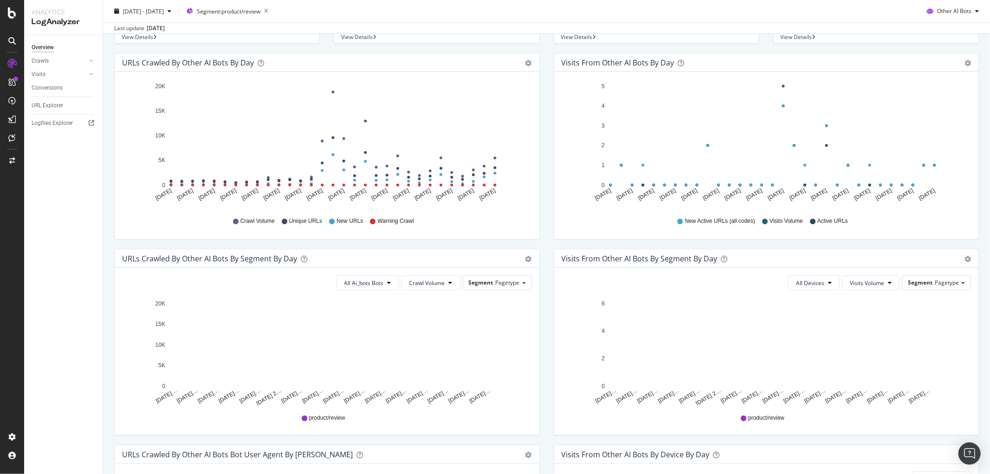
scroll to position [206, 0]
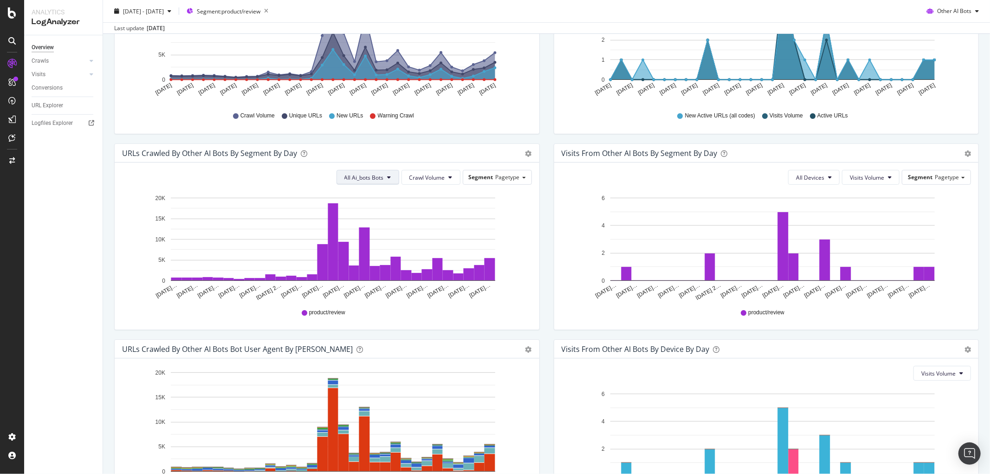
click at [381, 176] on button "All Ai_bots Bots" at bounding box center [368, 177] width 63 height 15
click at [498, 175] on span "Pagetype" at bounding box center [508, 177] width 24 height 8
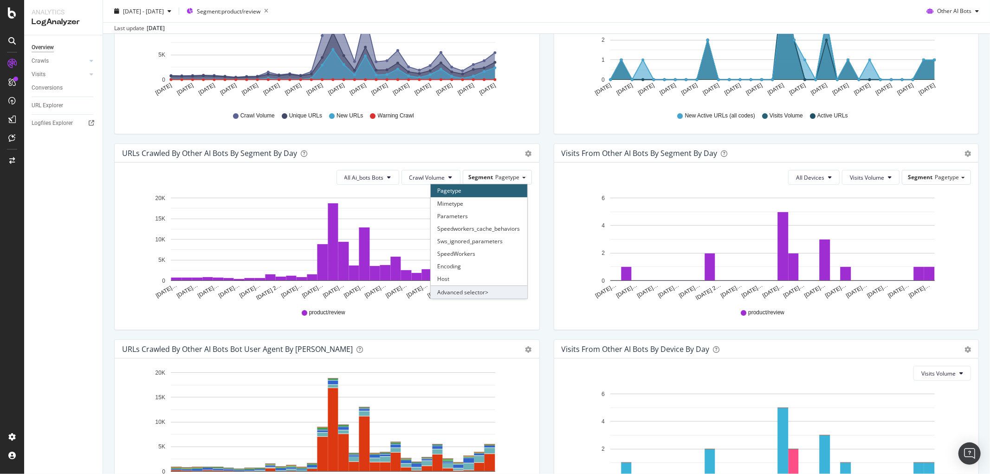
click at [473, 296] on div "Advanced selector >" at bounding box center [479, 291] width 97 height 13
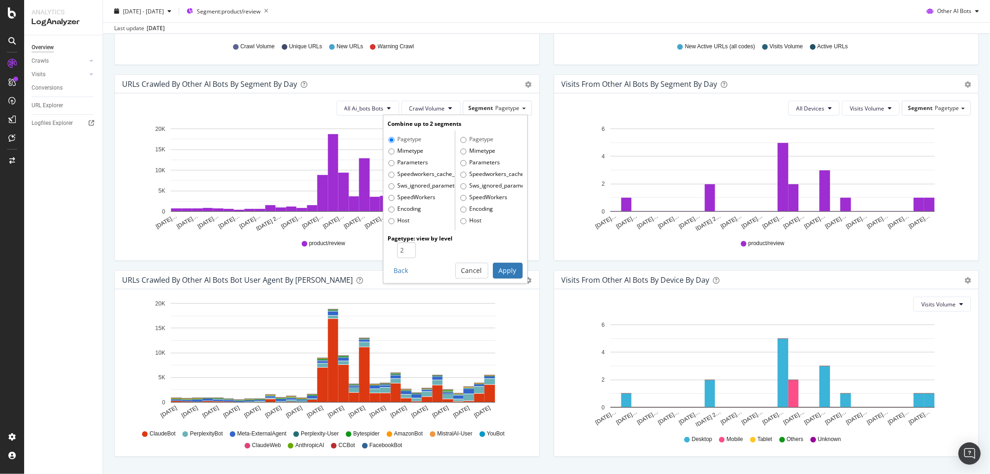
scroll to position [300, 0]
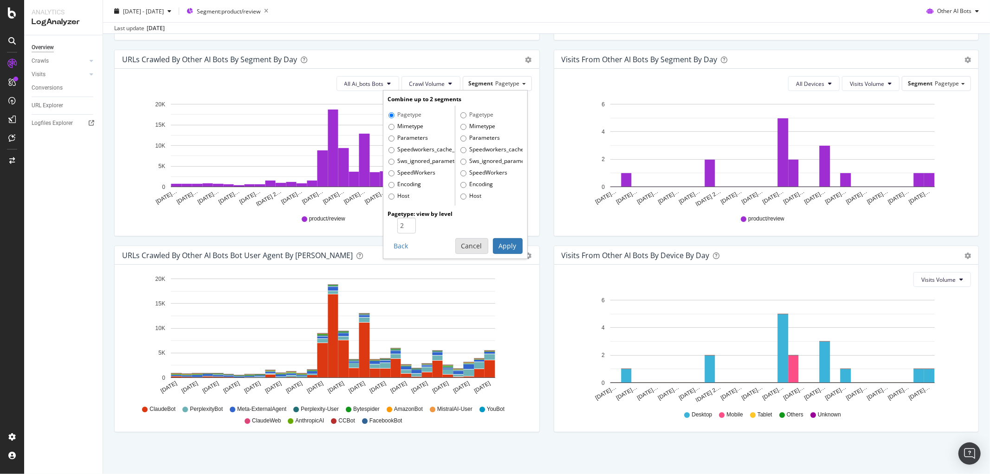
click at [474, 252] on button "Cancel" at bounding box center [471, 246] width 33 height 16
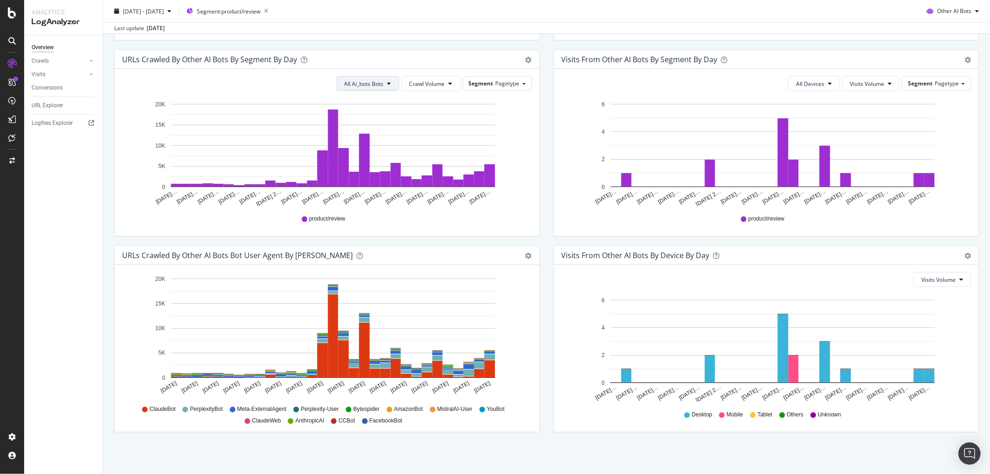
click at [390, 84] on button "All Ai_bots Bots" at bounding box center [368, 83] width 63 height 15
click at [365, 168] on span "Perplexity-User" at bounding box center [368, 170] width 52 height 8
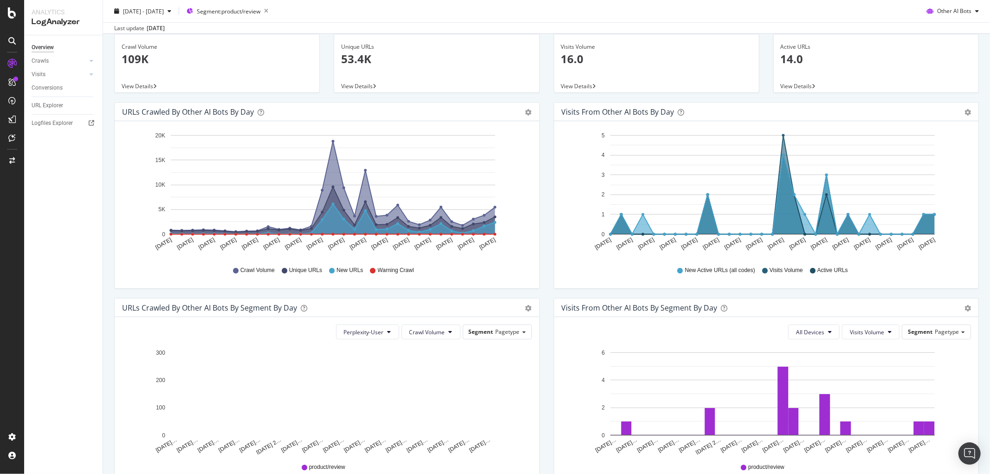
scroll to position [0, 0]
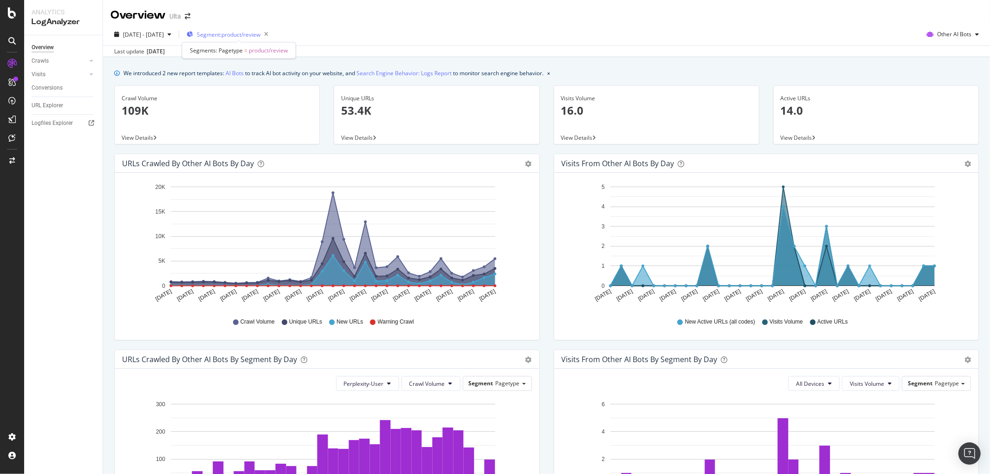
click at [259, 32] on span "Segment: product/review" at bounding box center [229, 35] width 64 height 8
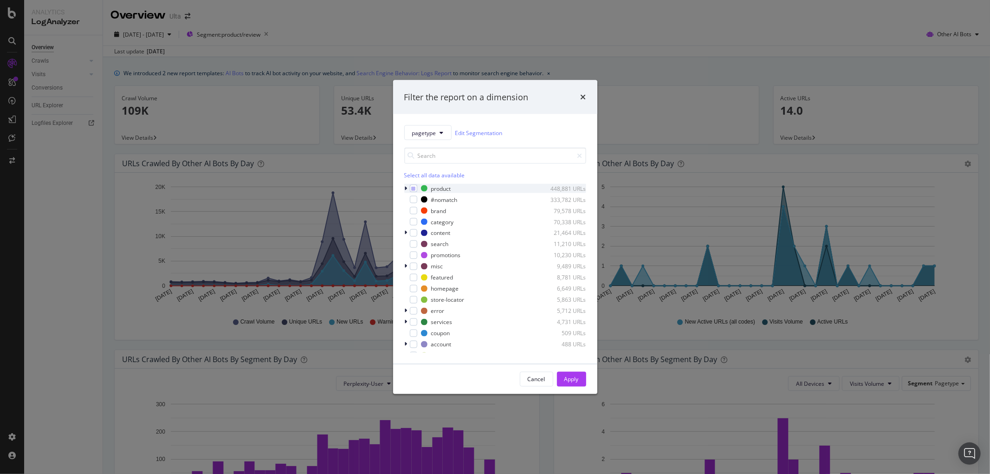
click at [406, 189] on icon "modal" at bounding box center [406, 189] width 3 height 6
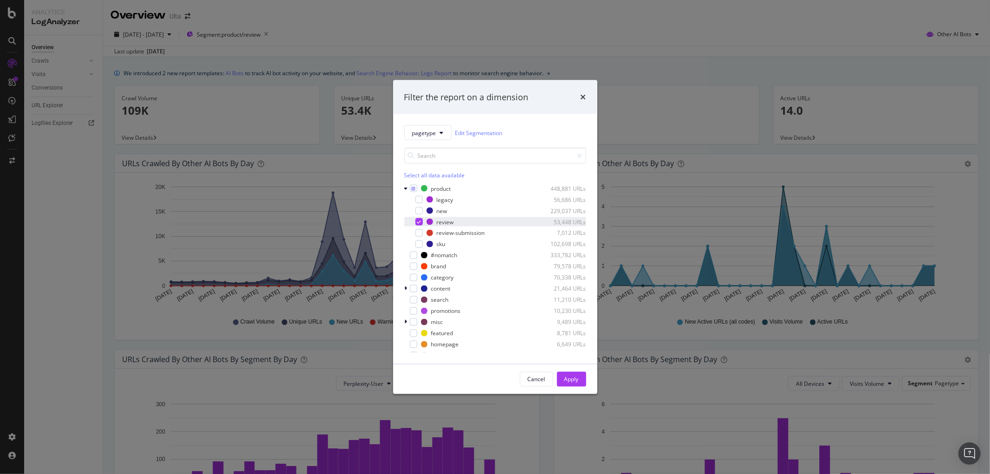
click at [420, 220] on icon "modal" at bounding box center [419, 222] width 4 height 5
click at [423, 243] on div "sku 102,698 URLs" at bounding box center [495, 244] width 182 height 9
click at [585, 388] on div "Cancel Apply" at bounding box center [495, 379] width 204 height 30
click at [582, 379] on button "Apply" at bounding box center [571, 379] width 29 height 15
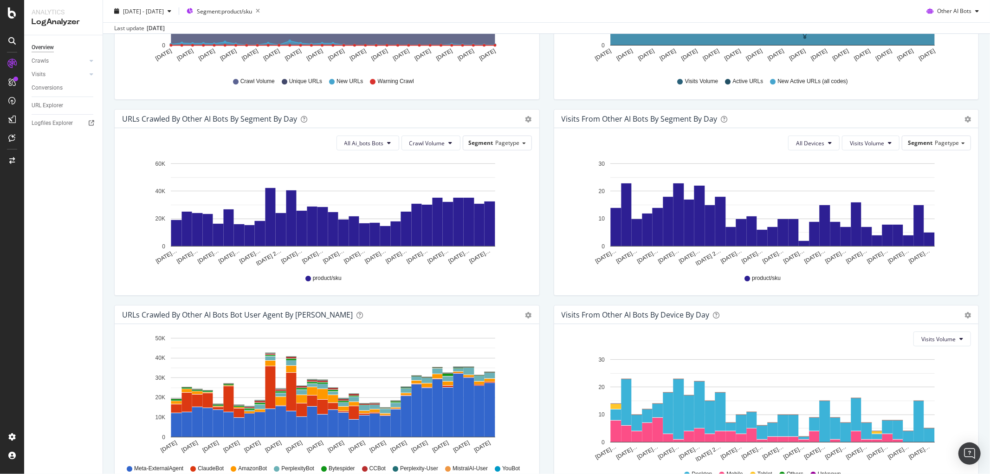
scroll to position [197, 0]
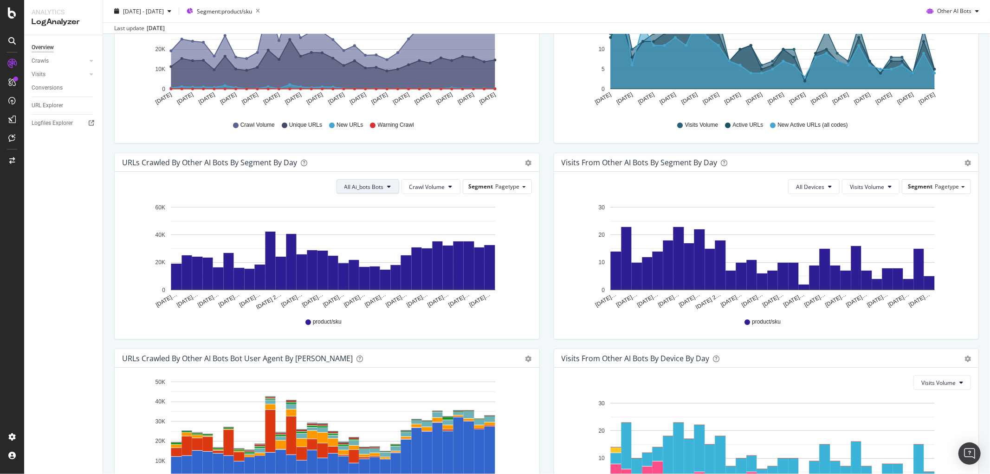
click at [382, 187] on button "All Ai_bots Bots" at bounding box center [368, 186] width 63 height 15
click at [375, 218] on span "Perplexity-User" at bounding box center [368, 222] width 52 height 8
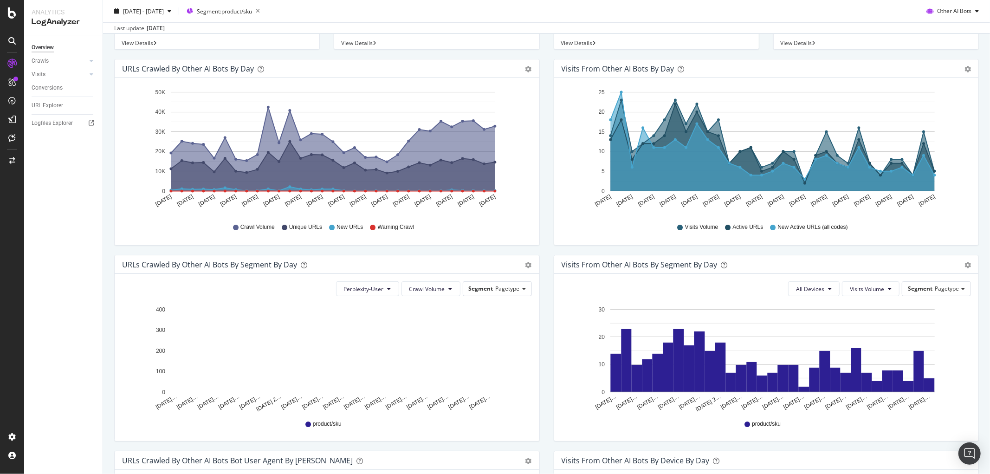
scroll to position [0, 0]
